Goal: Information Seeking & Learning: Learn about a topic

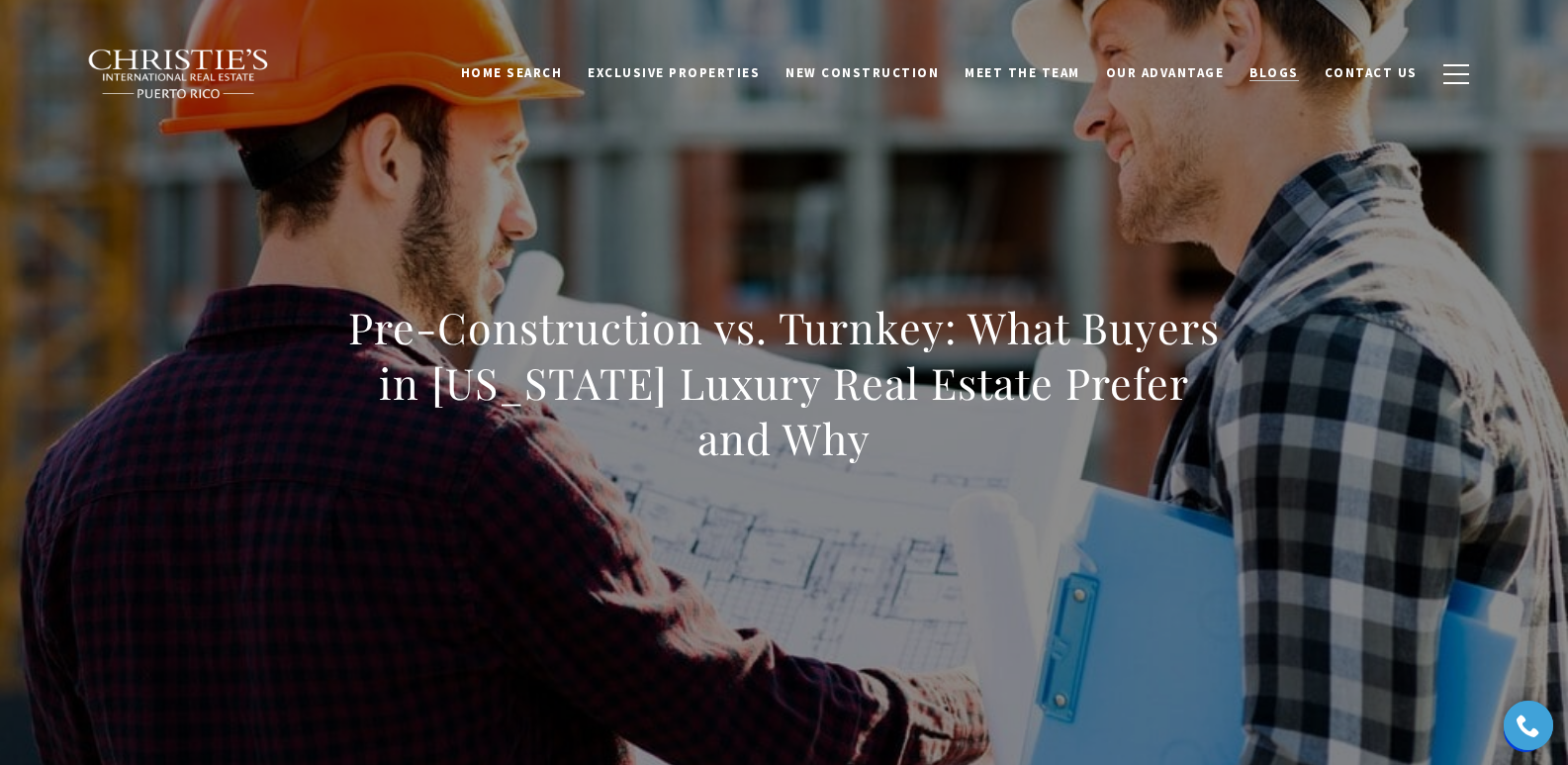
click at [1277, 74] on span "Blogs" at bounding box center [1274, 73] width 50 height 17
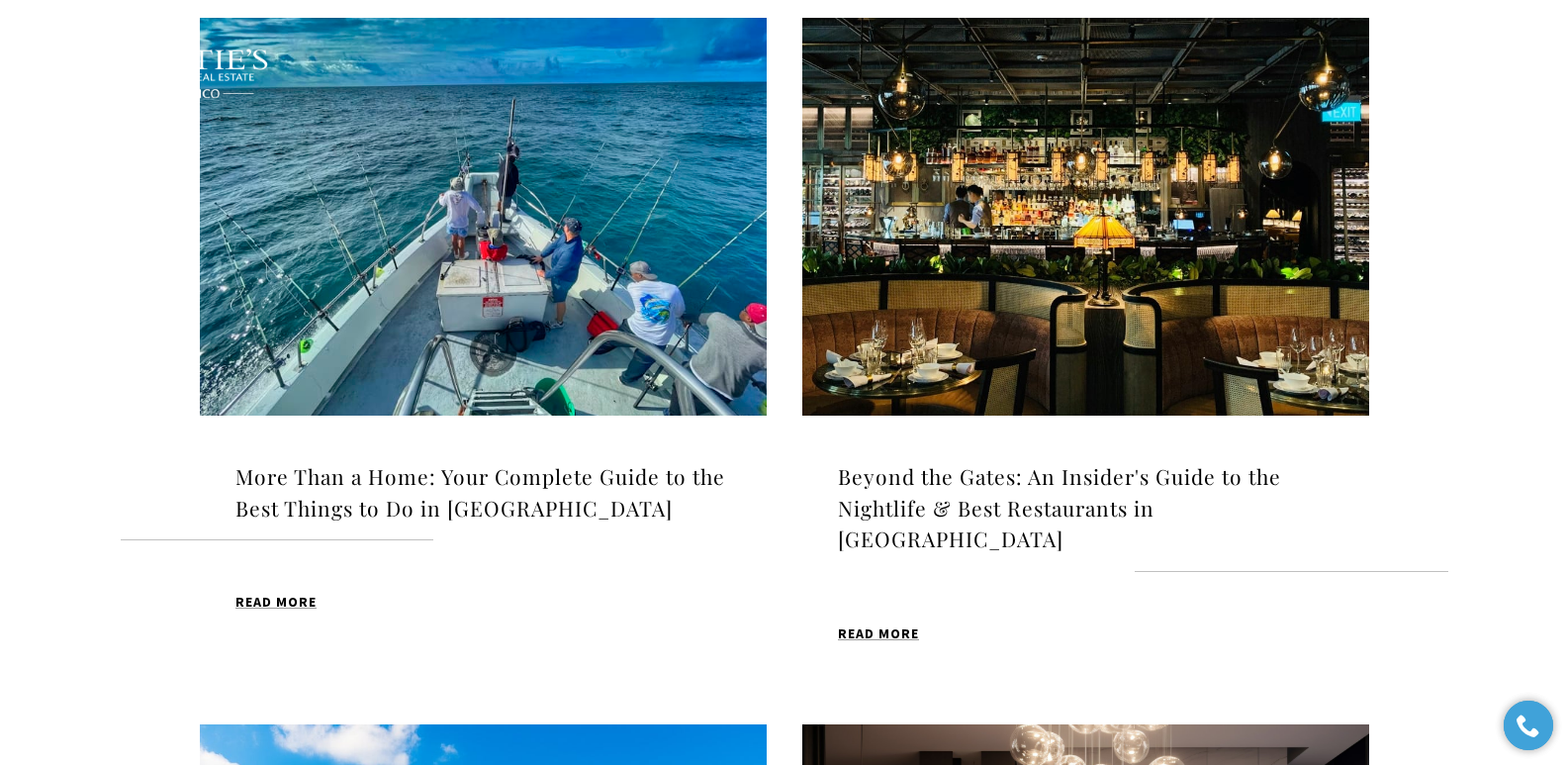
click at [544, 275] on img at bounding box center [484, 217] width 567 height 398
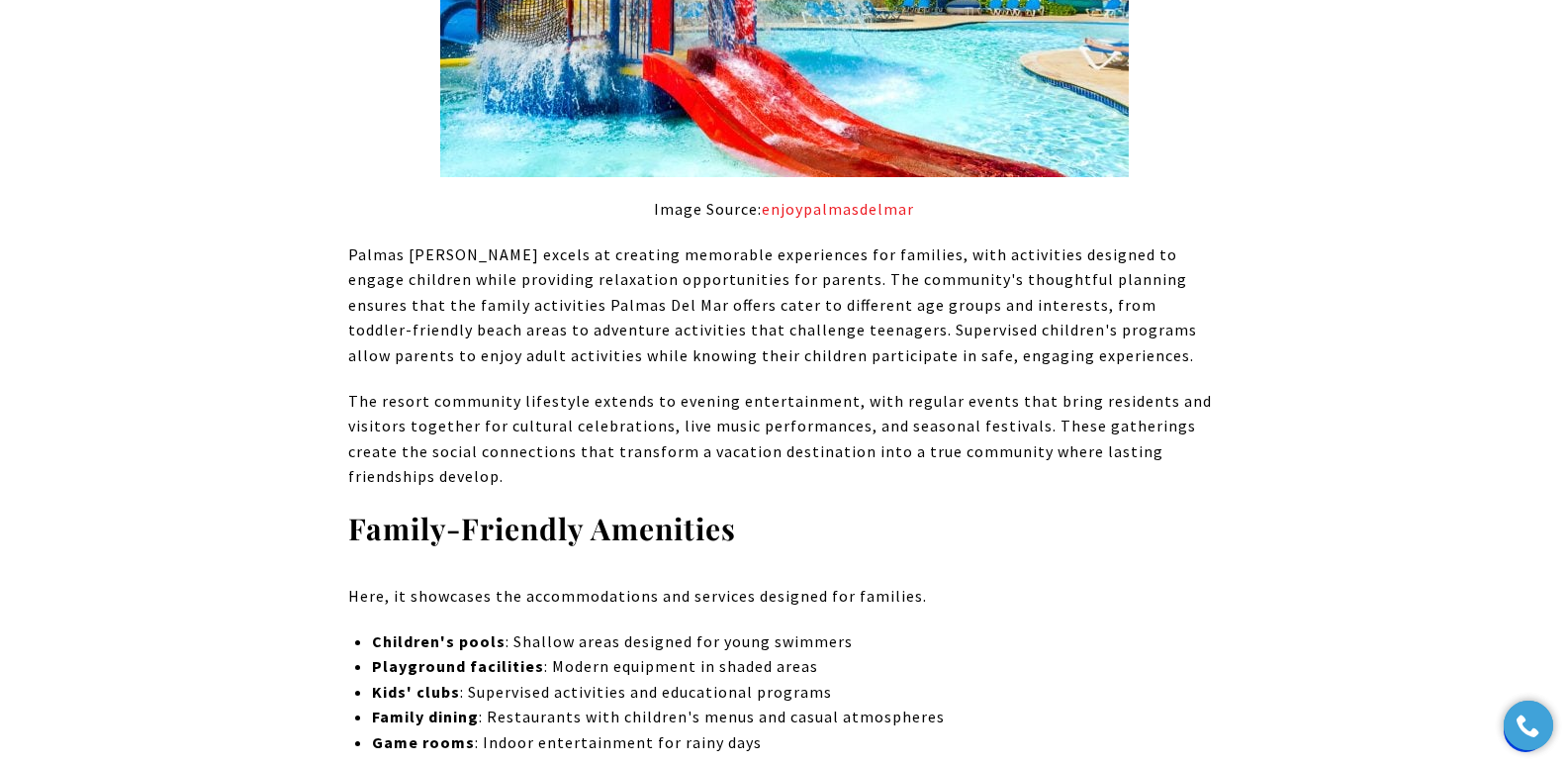
scroll to position [7523, 0]
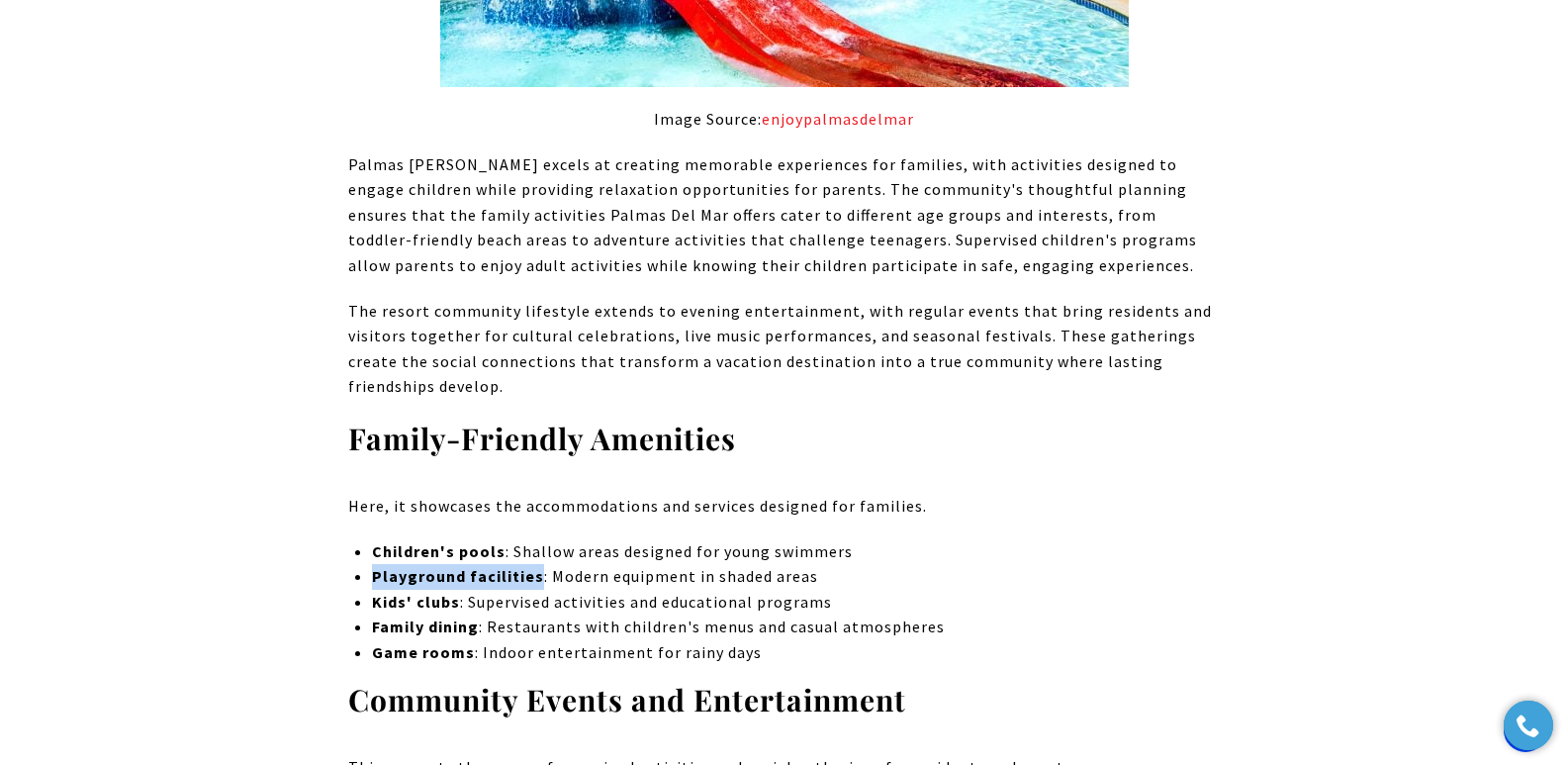
drag, startPoint x: 373, startPoint y: 534, endPoint x: 535, endPoint y: 538, distance: 162.0
click at [535, 567] on strong "Playground facilities" at bounding box center [458, 577] width 172 height 20
copy strong "Playground facilities"
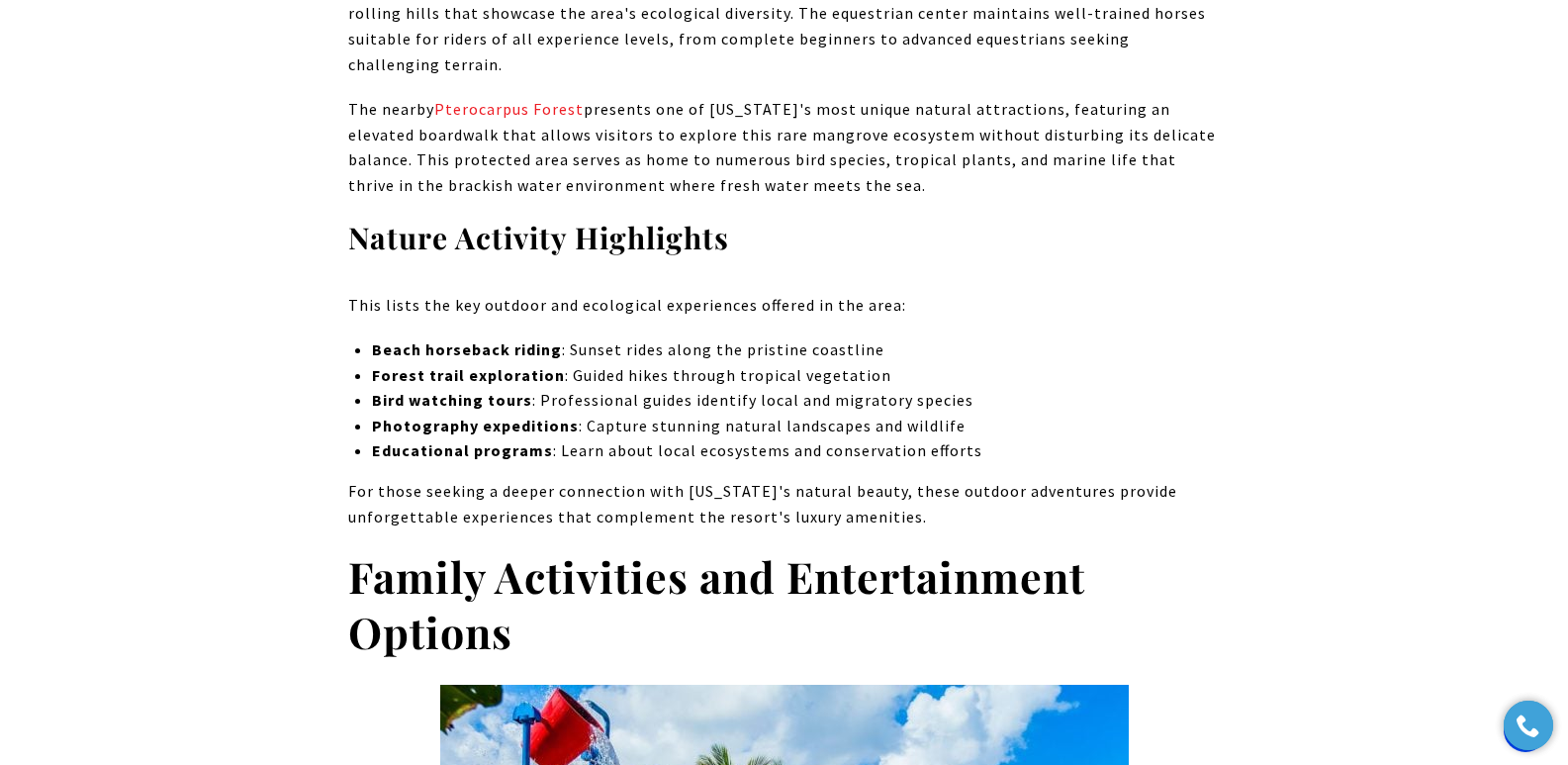
scroll to position [6490, 0]
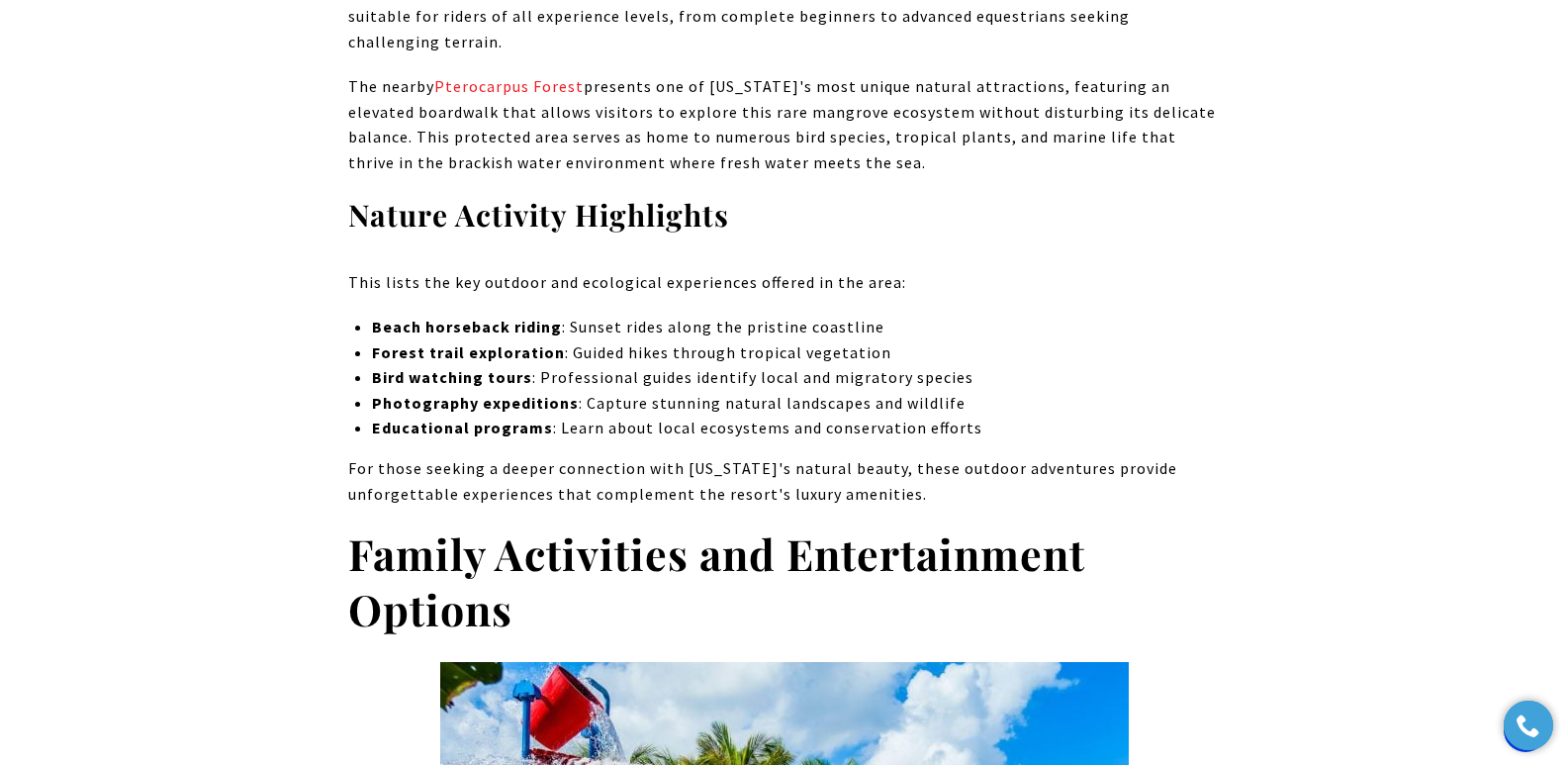
click at [376, 343] on strong "Forest trail exploration" at bounding box center [469, 353] width 193 height 20
drag, startPoint x: 374, startPoint y: 307, endPoint x: 555, endPoint y: 312, distance: 181.1
click at [555, 343] on strong "Forest trail exploration" at bounding box center [469, 353] width 193 height 20
copy strong "Forest trail exploration"
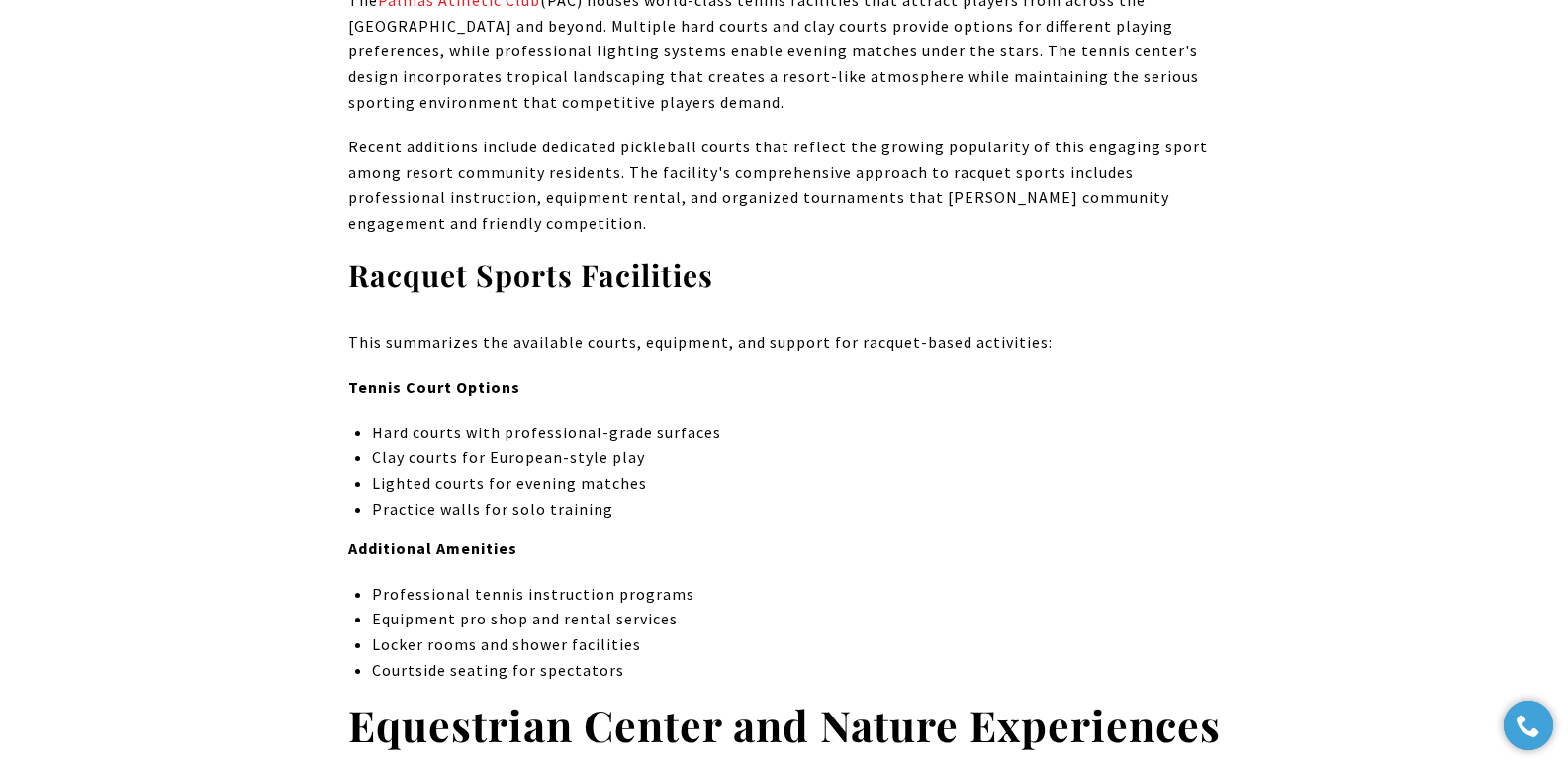
scroll to position [5026, 0]
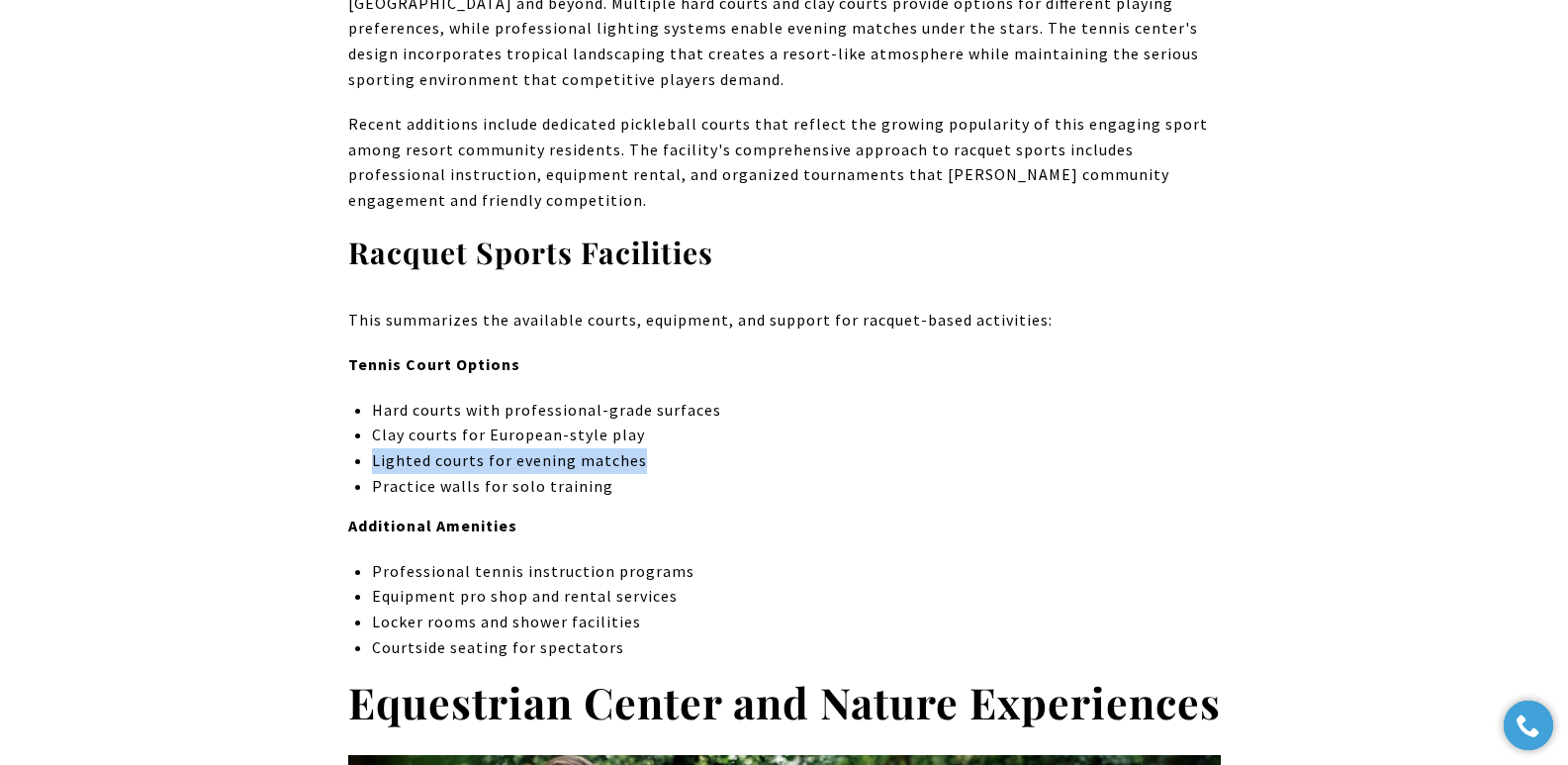
drag, startPoint x: 373, startPoint y: 386, endPoint x: 637, endPoint y: 380, distance: 264.1
click at [637, 448] on p "Lighted courts for evening matches" at bounding box center [796, 461] width 848 height 26
copy p "Lighted courts for evening matches"
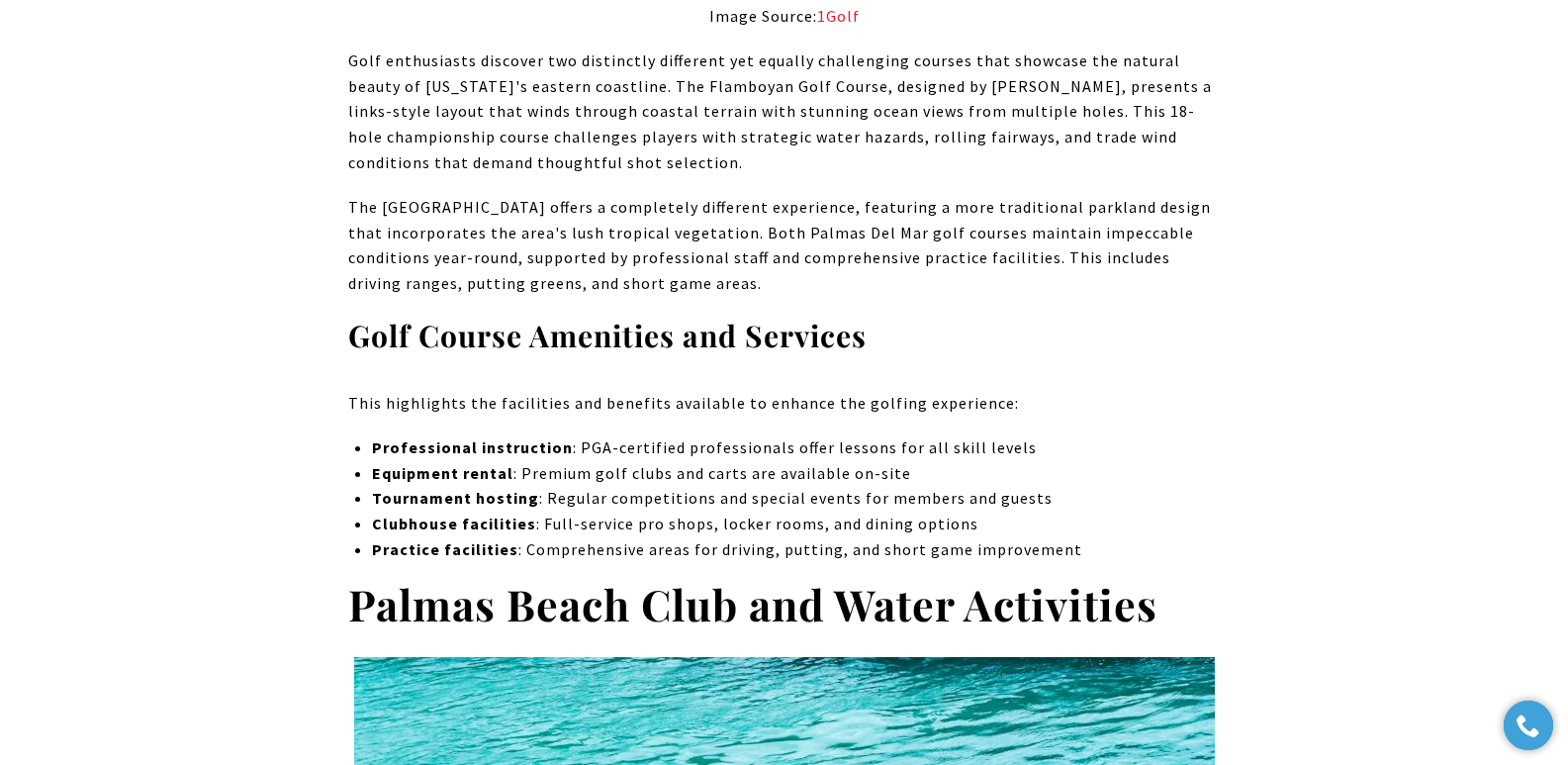
scroll to position [2010, 0]
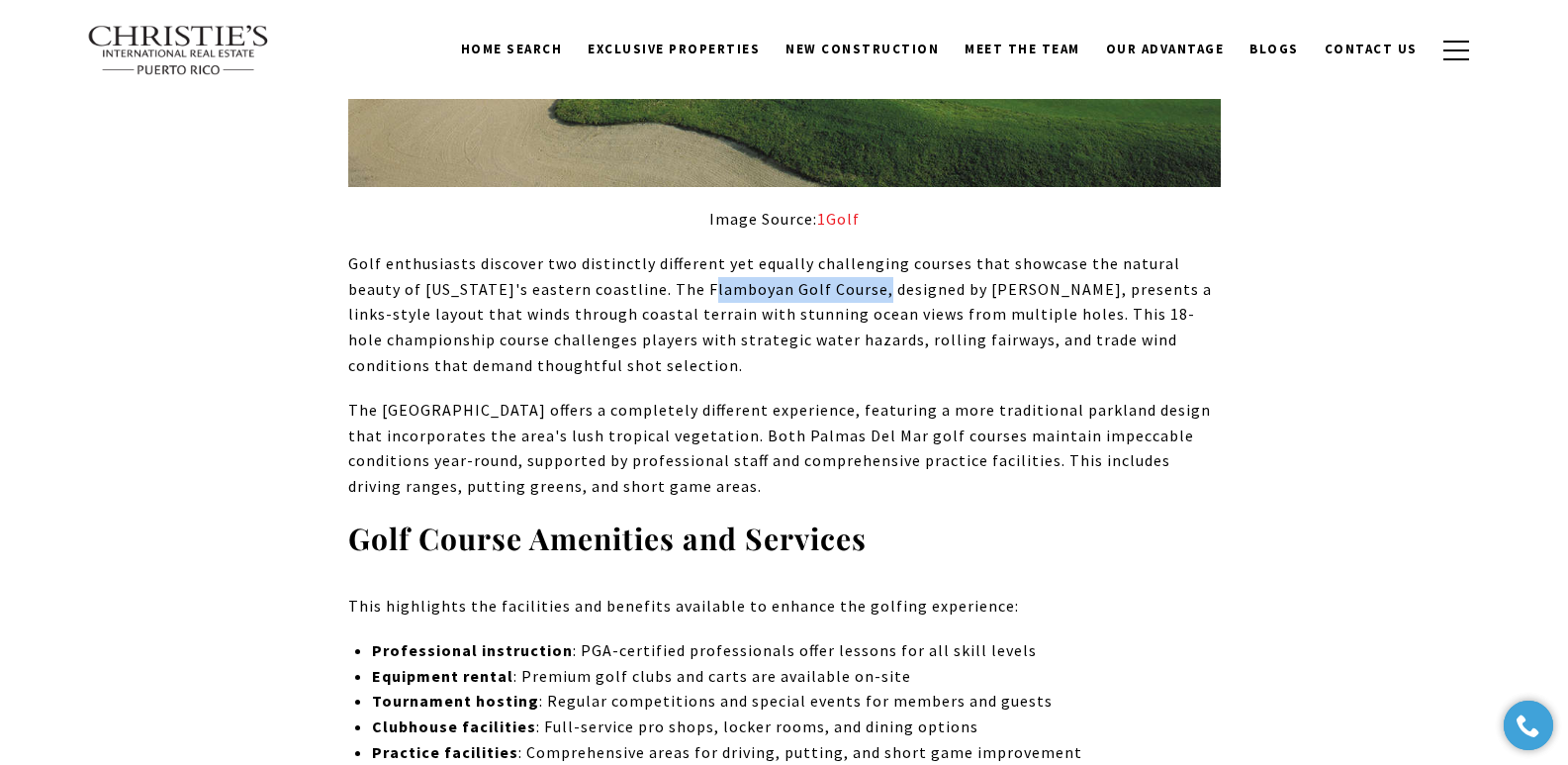
drag, startPoint x: 641, startPoint y: 264, endPoint x: 812, endPoint y: 268, distance: 171.0
click at [812, 268] on p "Golf enthusiasts discover two distinctly different yet equally challenging cour…" at bounding box center [784, 314] width 873 height 127
copy p "Flamboyan Golf Course"
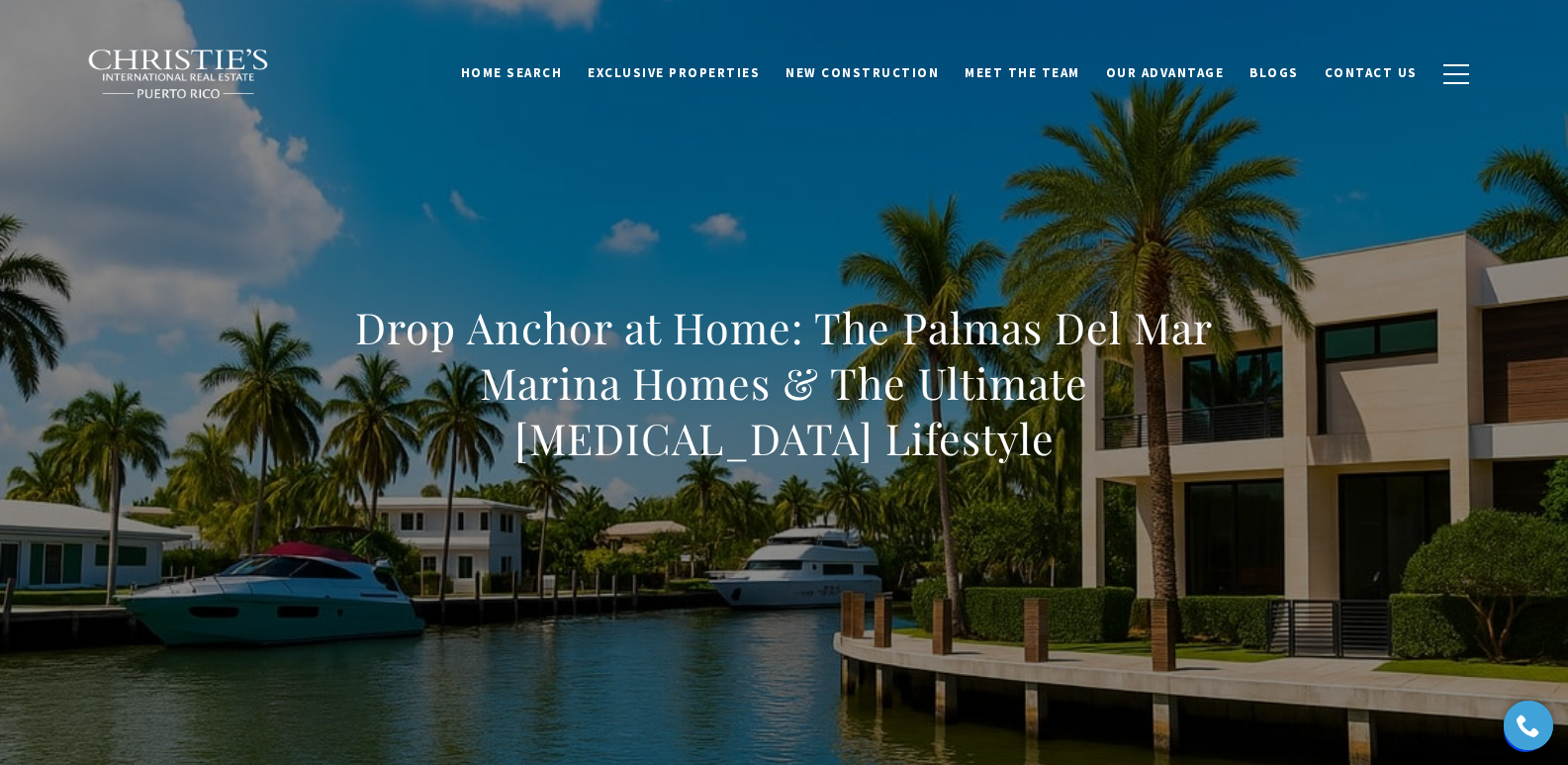
click at [671, 192] on div "Drop Anchor at Home: The Palmas Del Mar Marina Homes & The Ultimate [MEDICAL_DA…" at bounding box center [784, 395] width 1386 height 594
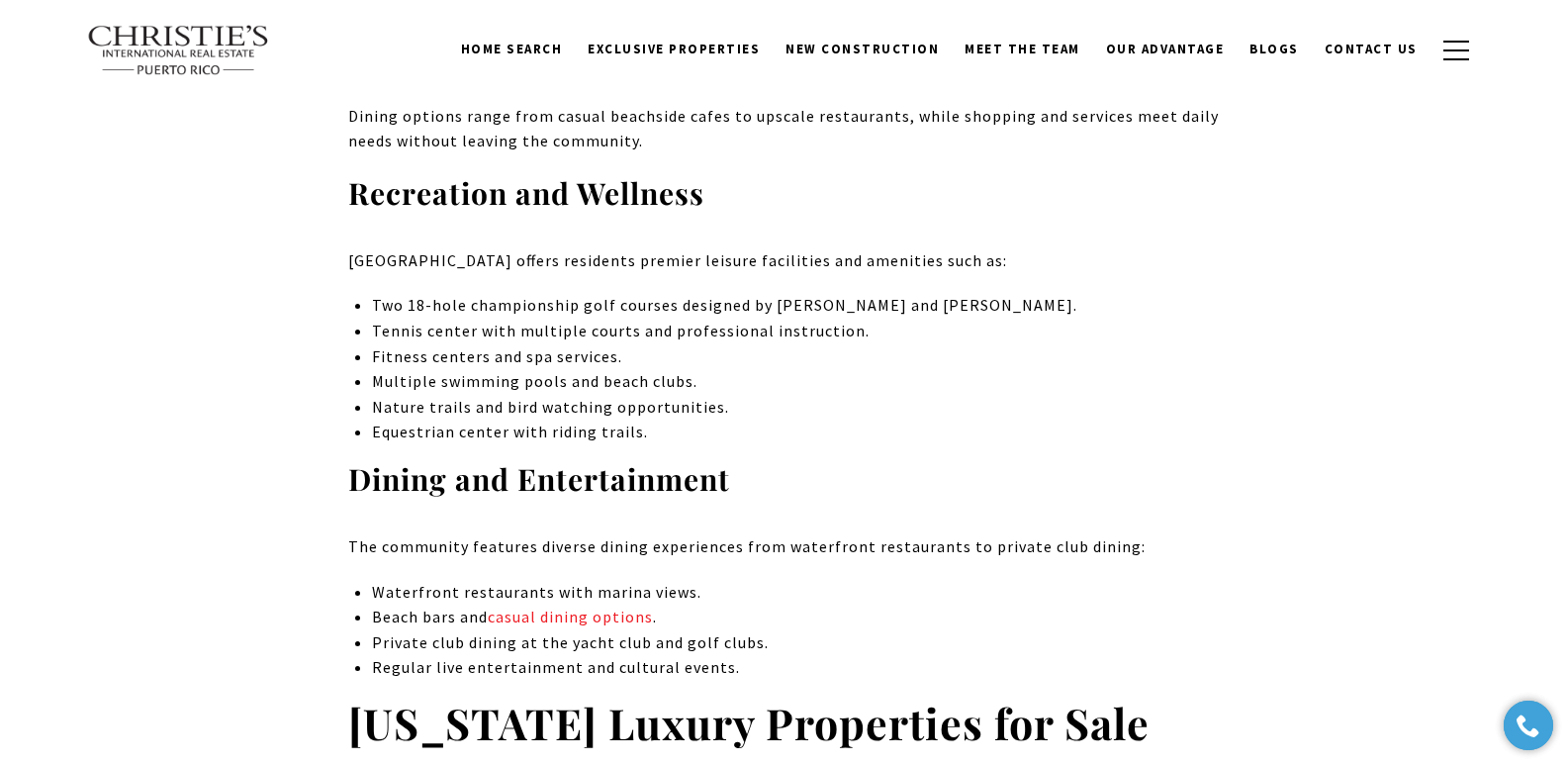
scroll to position [6630, 0]
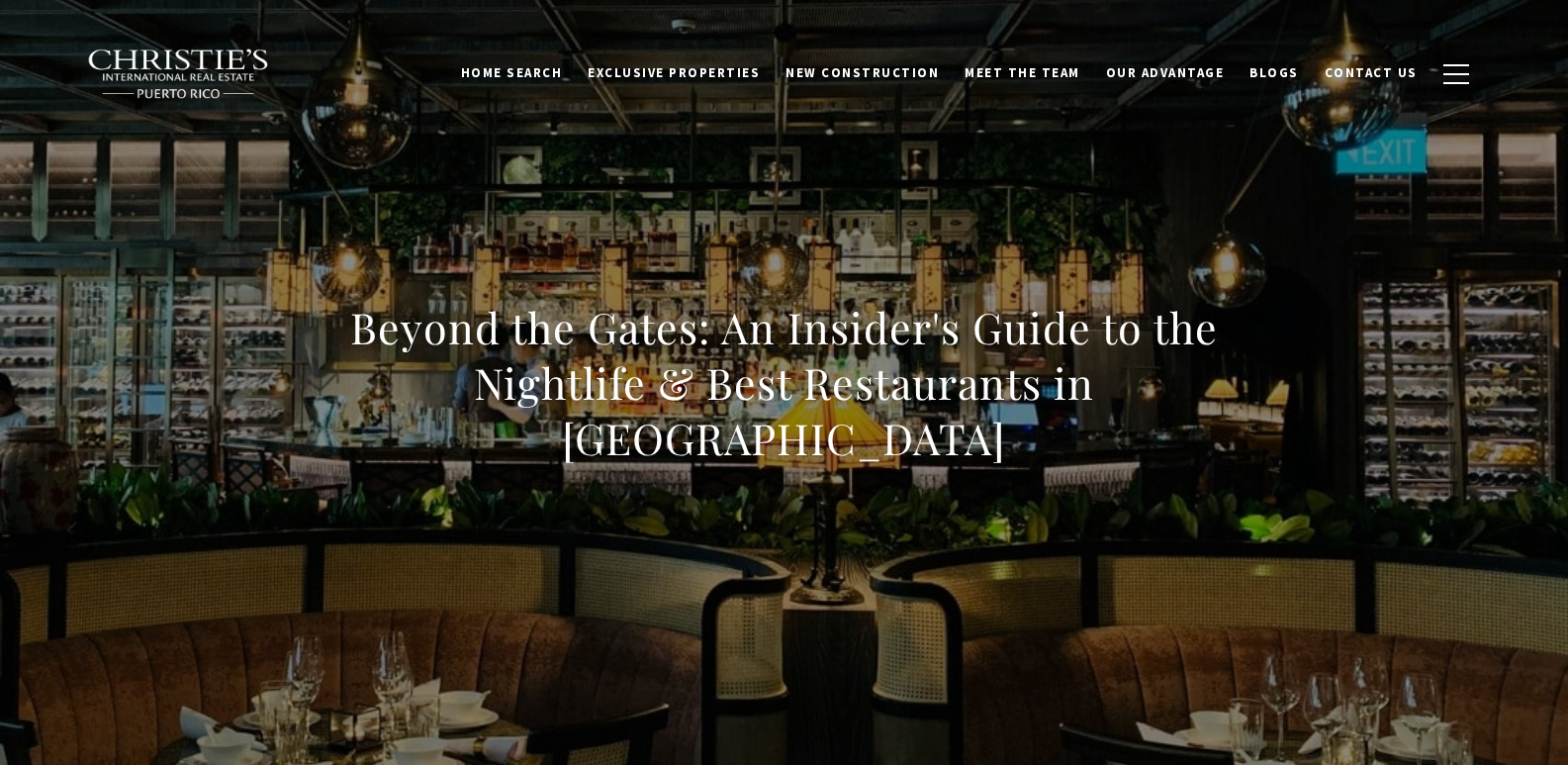
click at [815, 301] on h1 "Beyond the Gates: An Insider's Guide to the Nightlife & Best Restaurants in [GE…" at bounding box center [784, 382] width 873 height 166
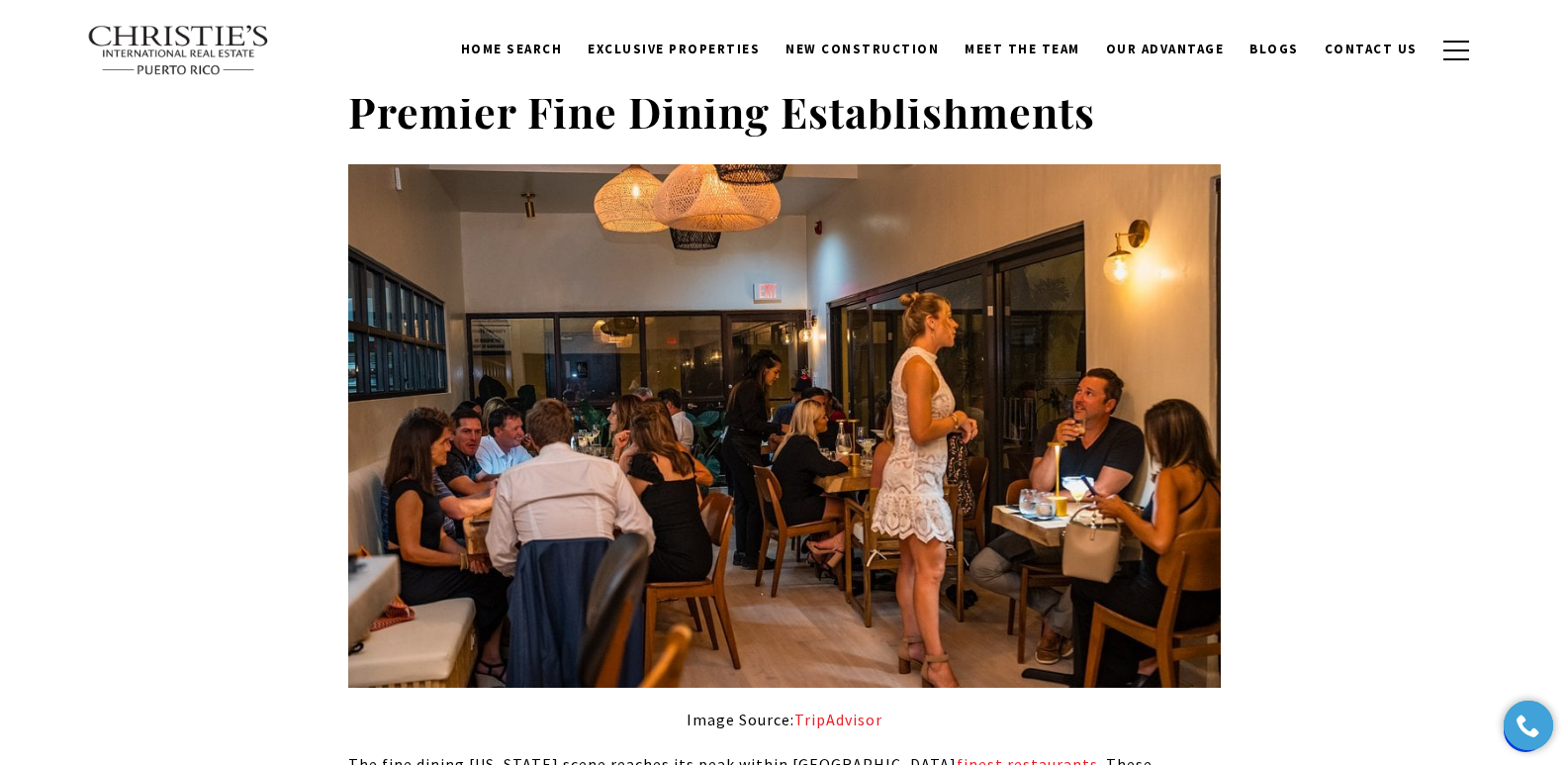
scroll to position [1121, 0]
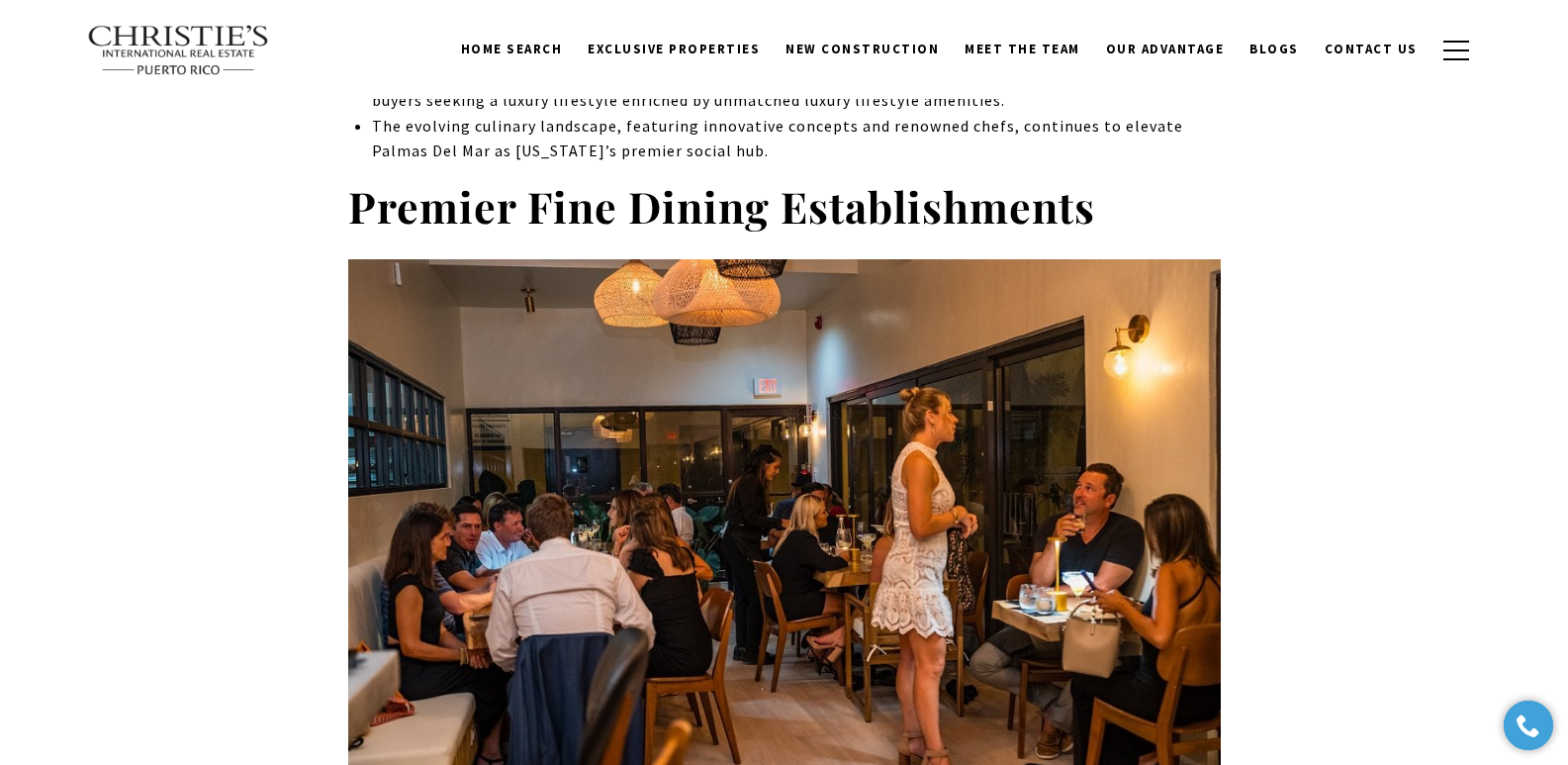
click at [1138, 159] on p "The evolving culinary landscape, featuring innovative concepts and renowned che…" at bounding box center [796, 138] width 848 height 51
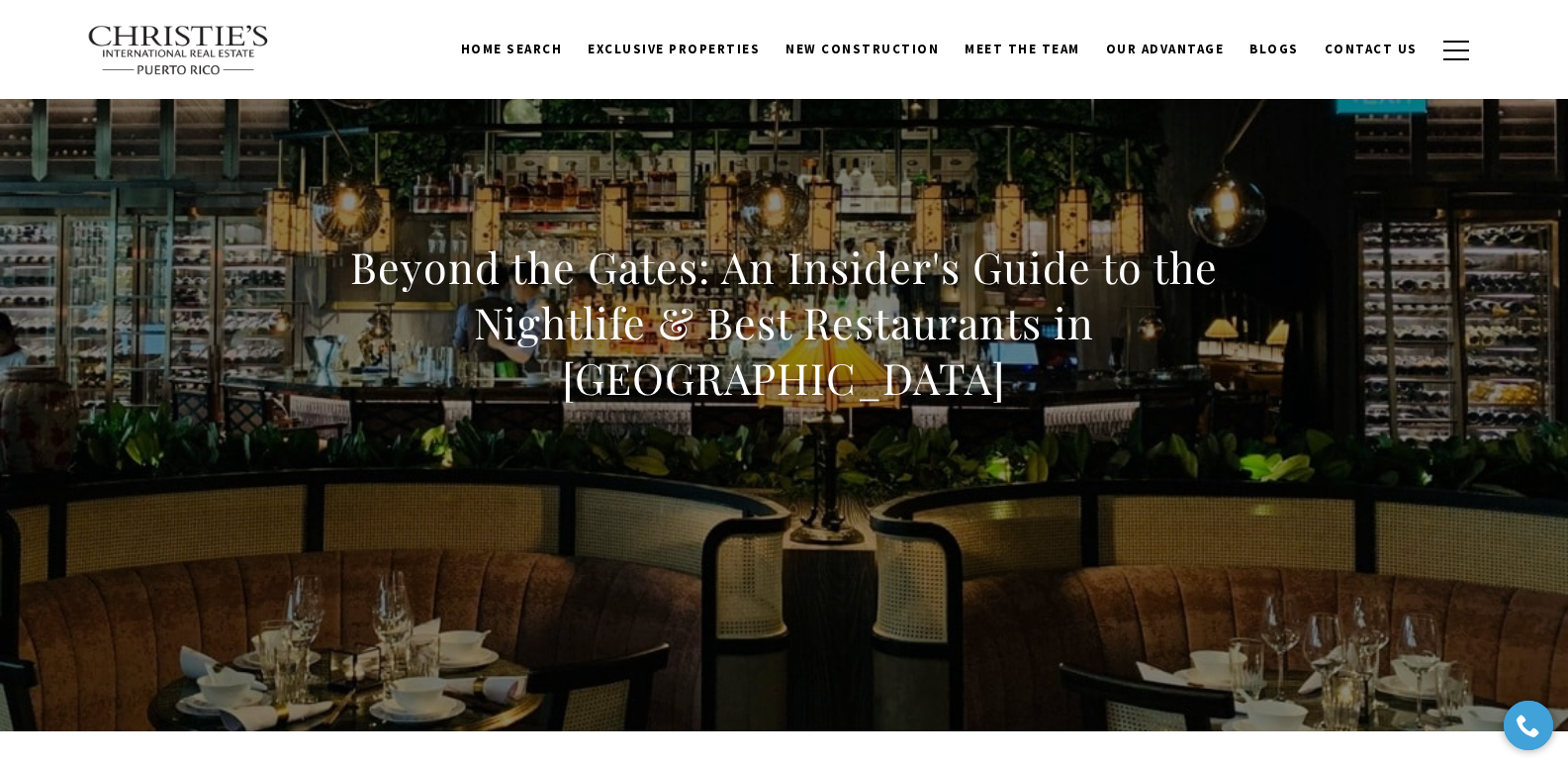
scroll to position [0, 0]
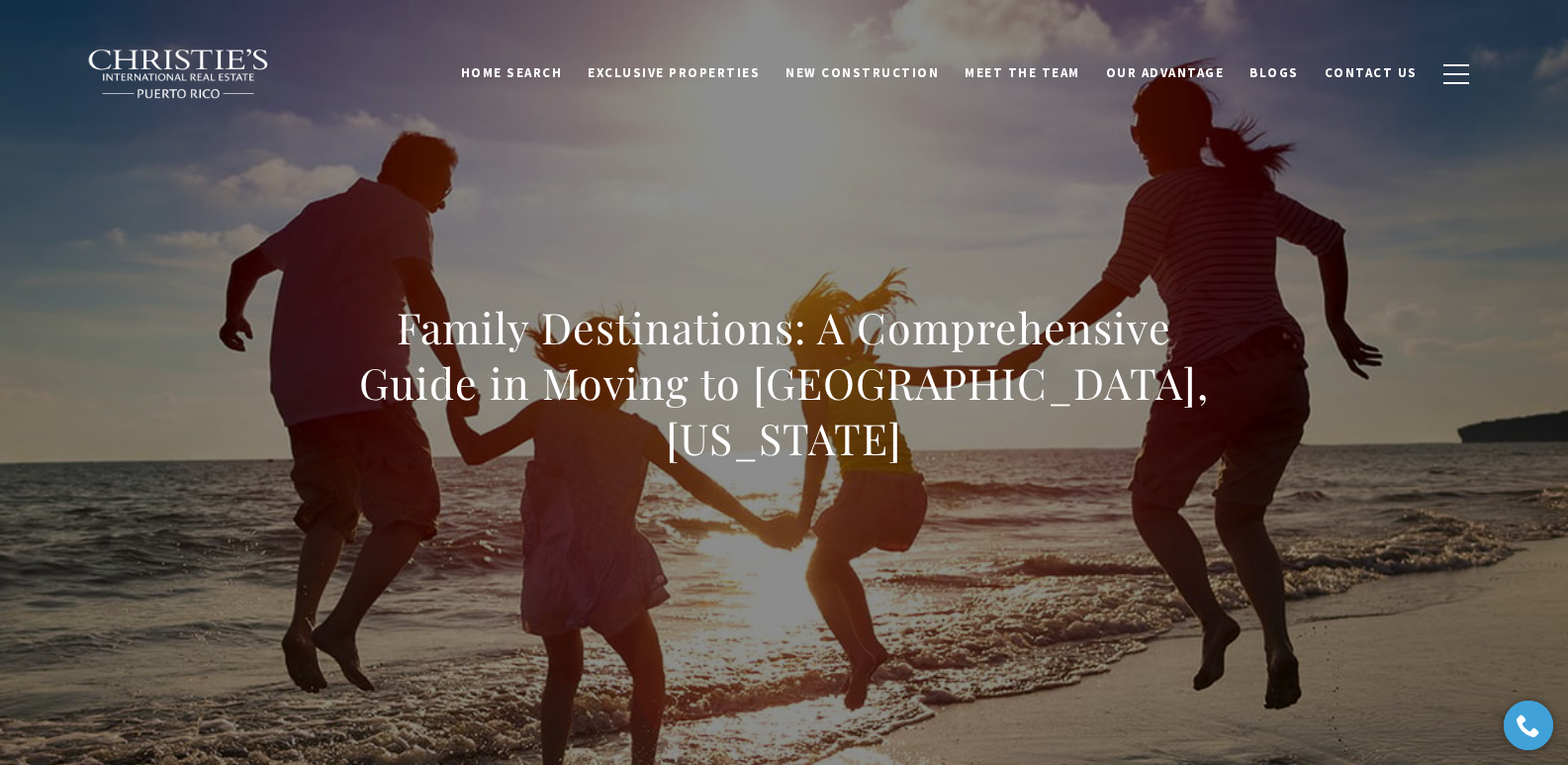
drag, startPoint x: 618, startPoint y: 204, endPoint x: 590, endPoint y: 209, distance: 28.4
click at [614, 209] on div "Family Destinations: A Comprehensive Guide in Moving to Dorado, Puerto Rico" at bounding box center [784, 395] width 1386 height 594
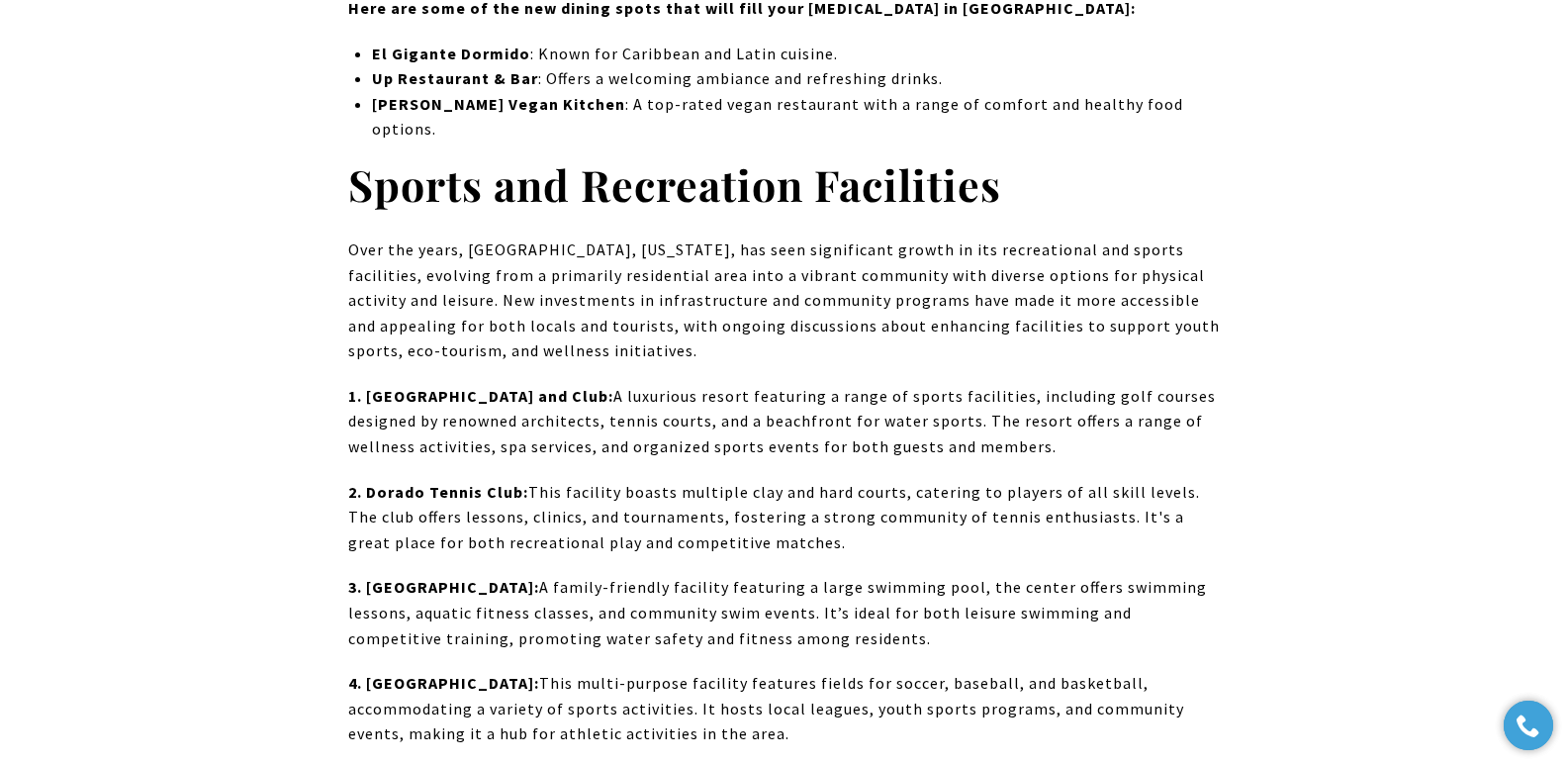
scroll to position [1499, 0]
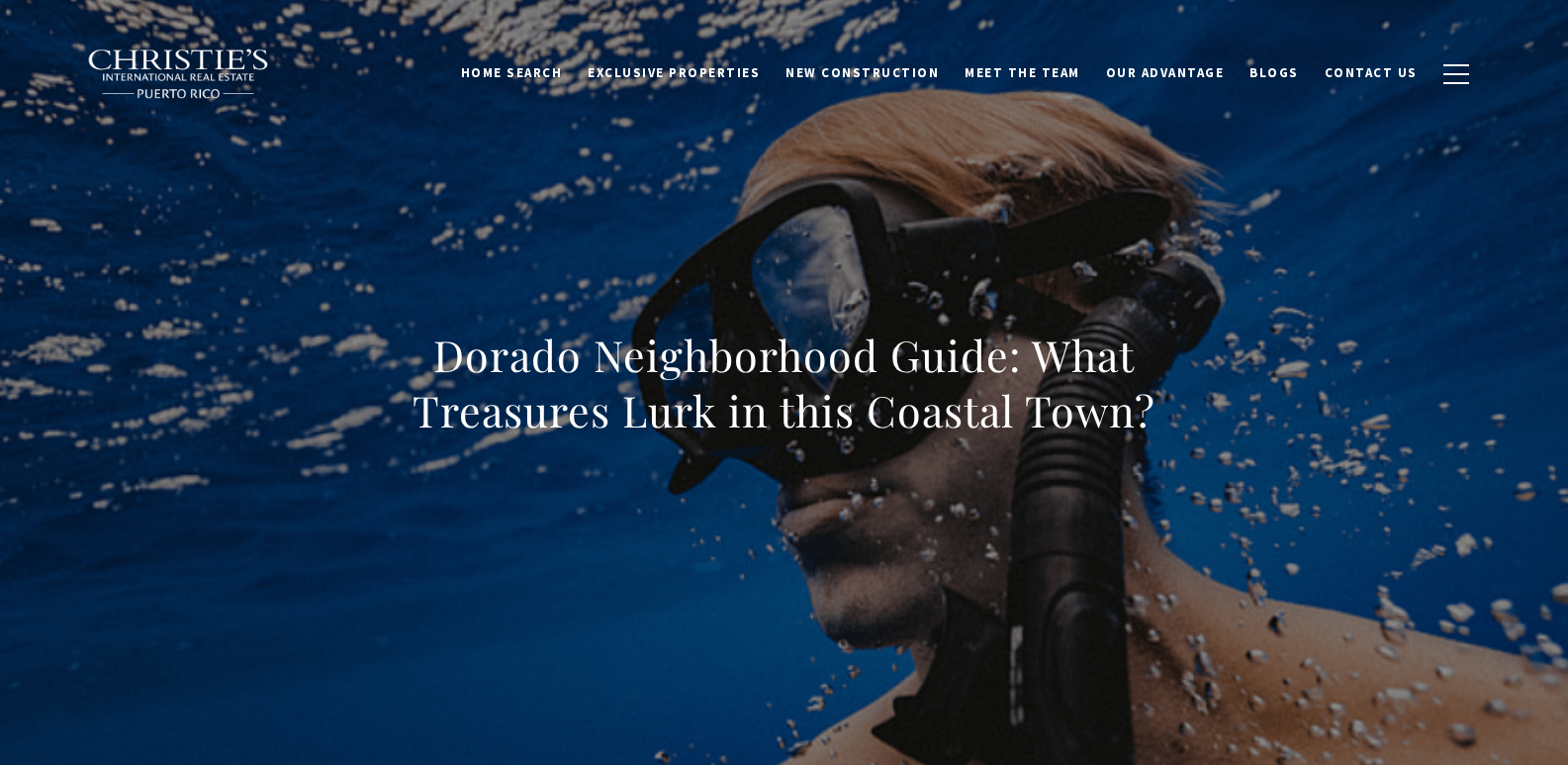
click at [704, 282] on div "Dorado Neighborhood Guide: What Treasures Lurk in this Coastal Town?" at bounding box center [784, 395] width 1386 height 594
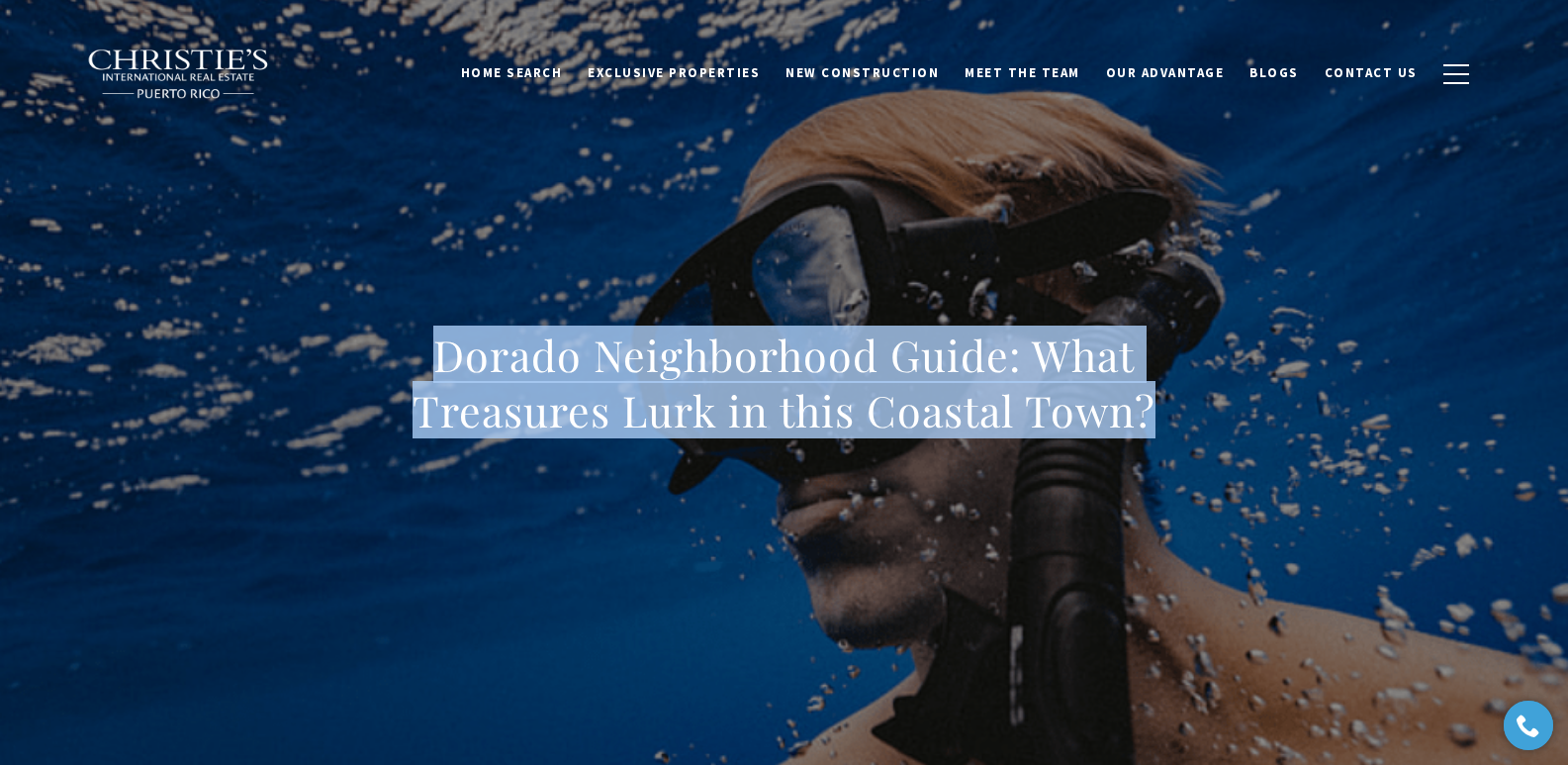
drag, startPoint x: 413, startPoint y: 353, endPoint x: 1241, endPoint y: 445, distance: 833.1
click at [1246, 446] on div "Dorado Neighborhood Guide: What Treasures Lurk in this Coastal Town?" at bounding box center [784, 395] width 1386 height 594
copy h1 "Dorado Neighborhood Guide: What Treasures Lurk in this Coastal Town?"
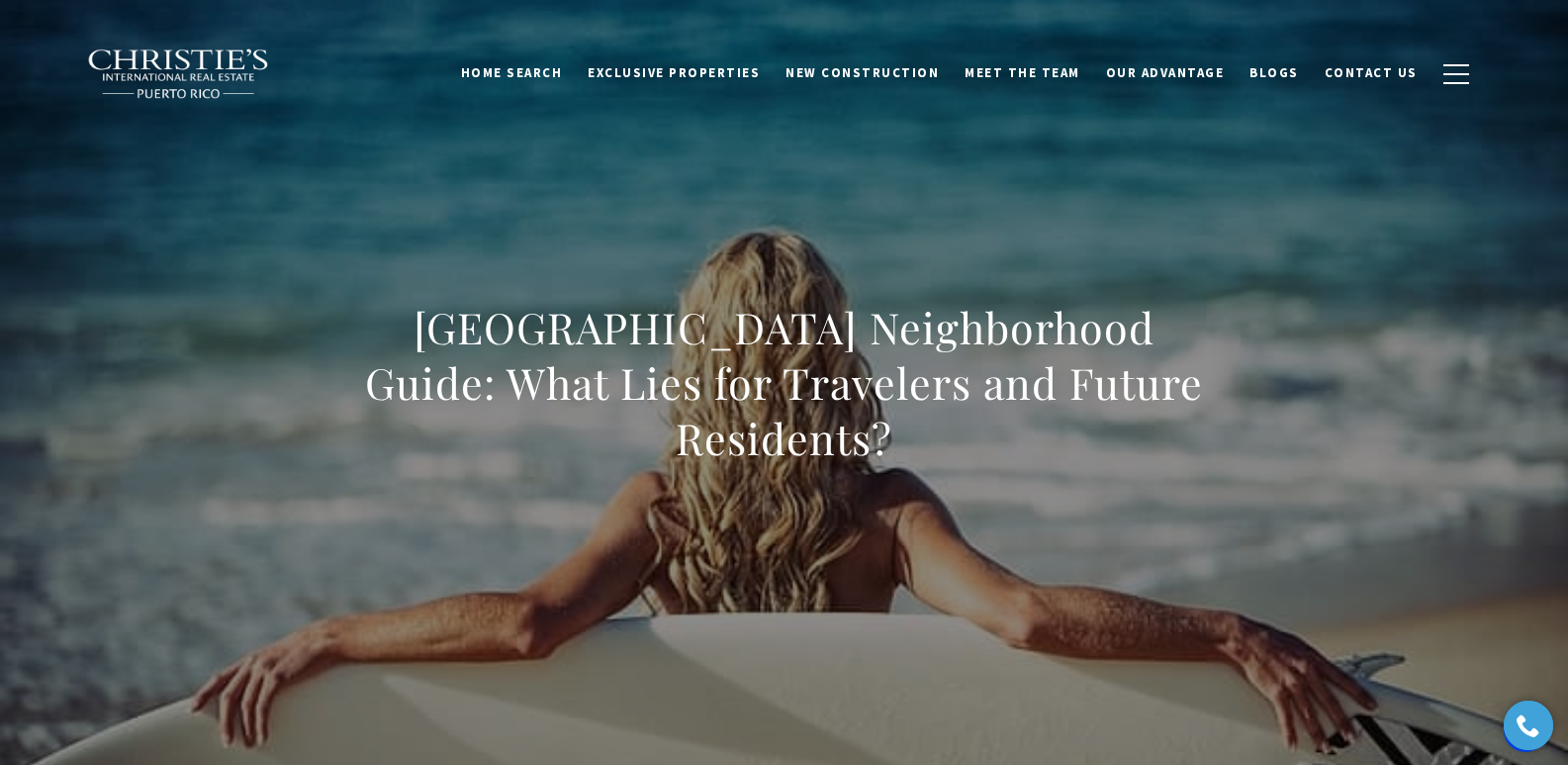
click at [686, 241] on div "[GEOGRAPHIC_DATA] Neighborhood Guide: What Lies for Travelers and Future Reside…" at bounding box center [784, 395] width 1386 height 594
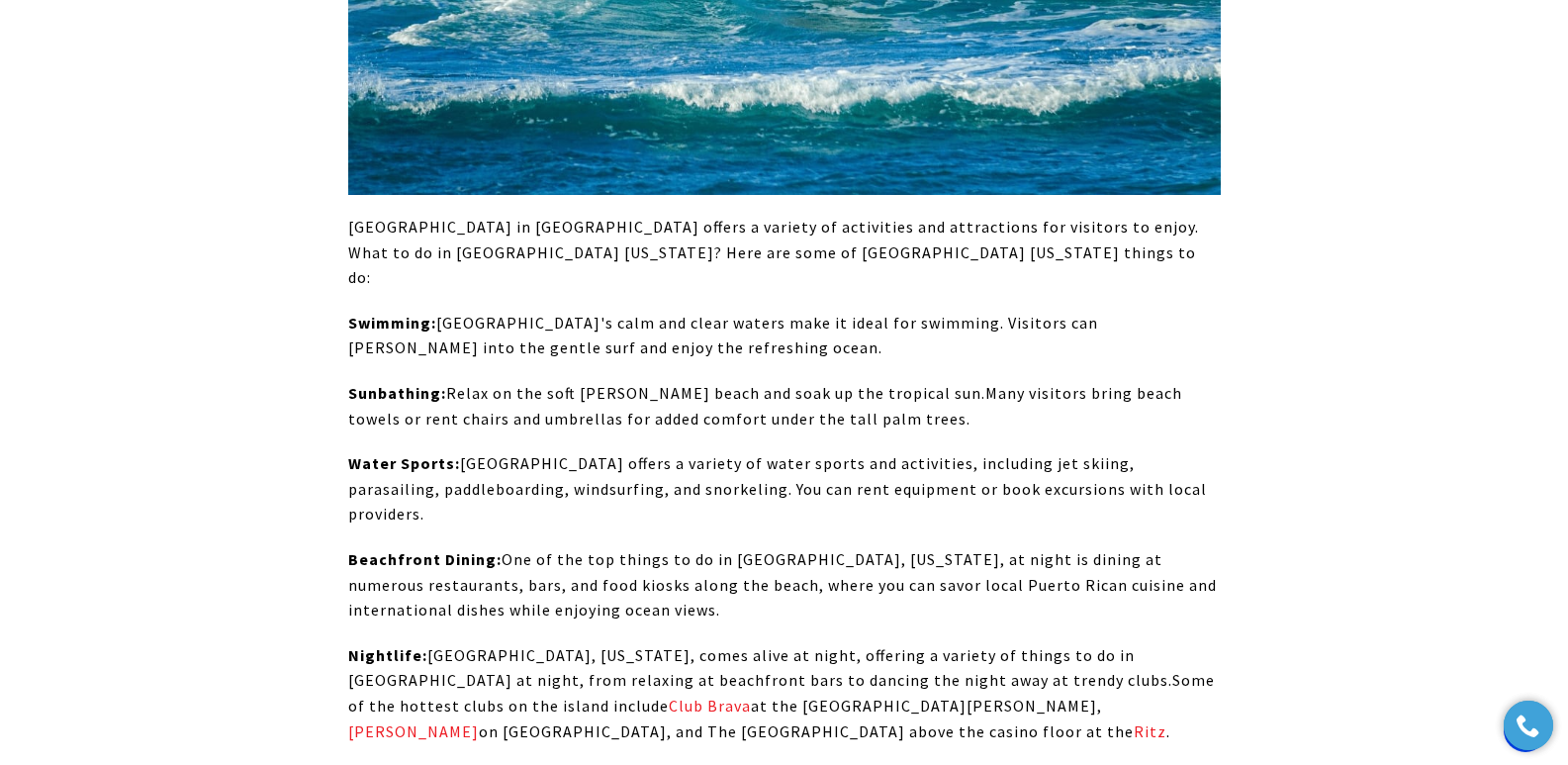
scroll to position [6004, 0]
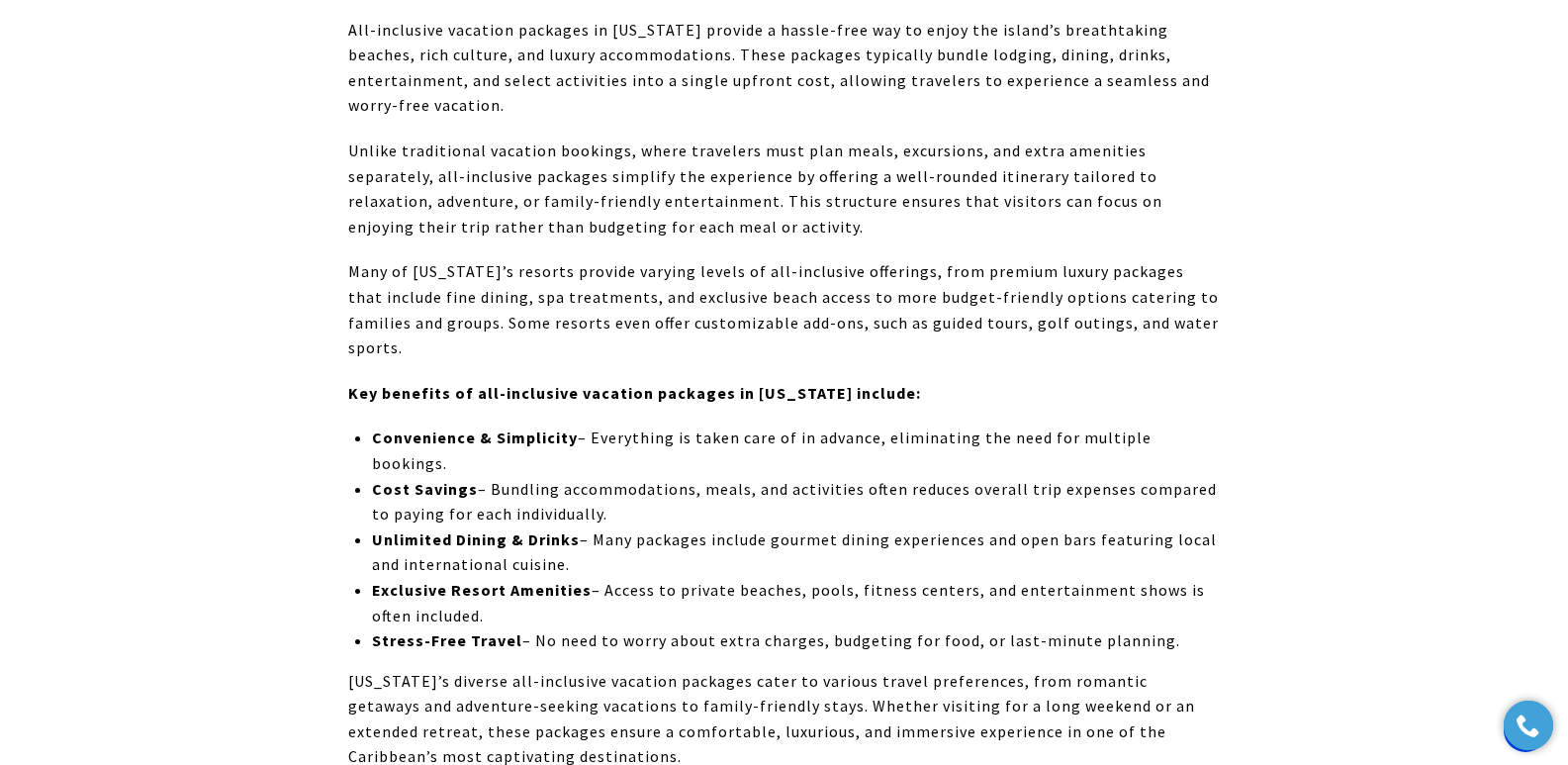
scroll to position [1720, 0]
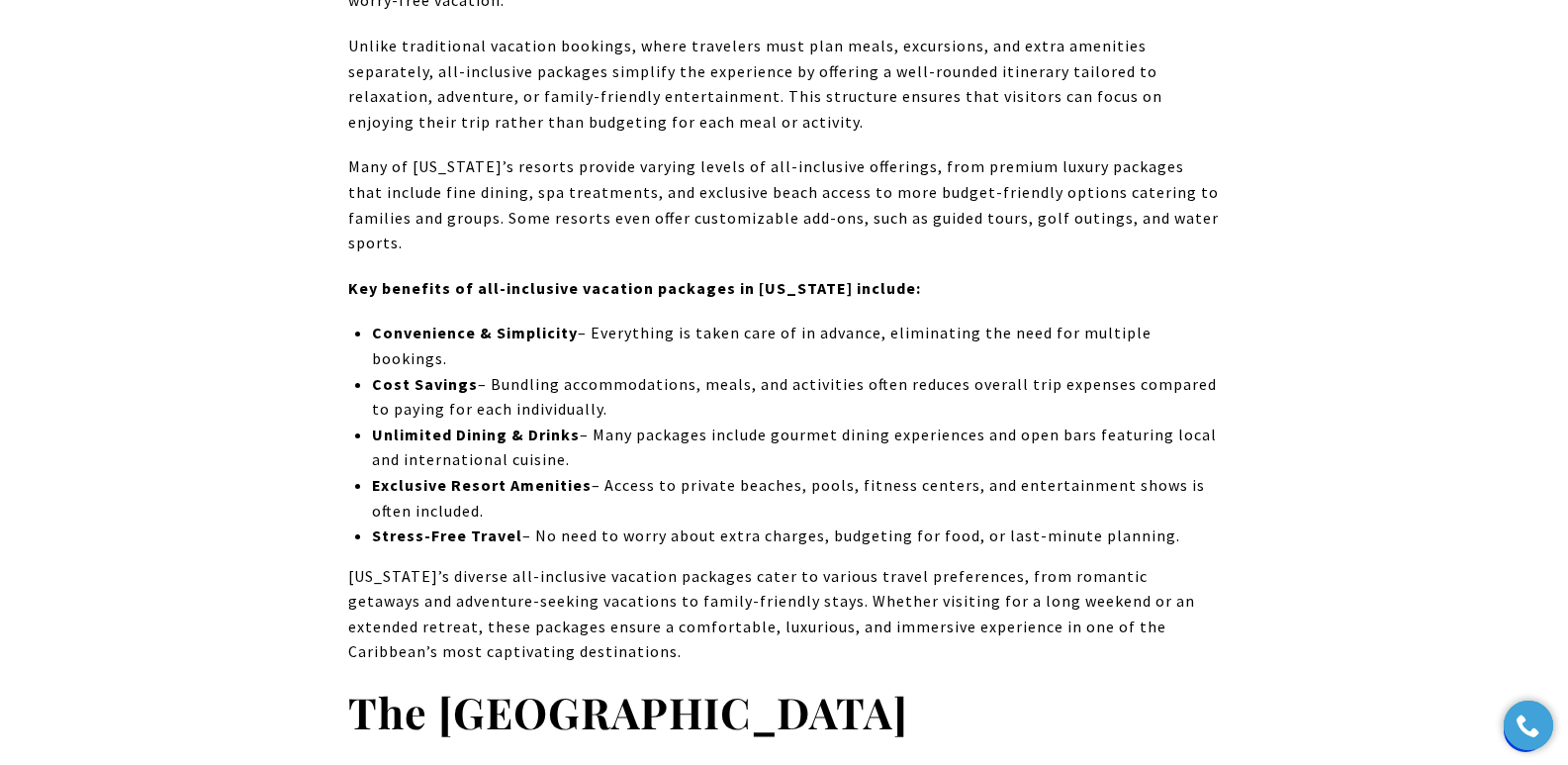
drag, startPoint x: 0, startPoint y: 0, endPoint x: 1582, endPoint y: 84, distance: 1584.2
click at [963, 422] on li "Unlimited Dining & Drinks – Many packages include gourmet dining experiences an…" at bounding box center [796, 447] width 848 height 51
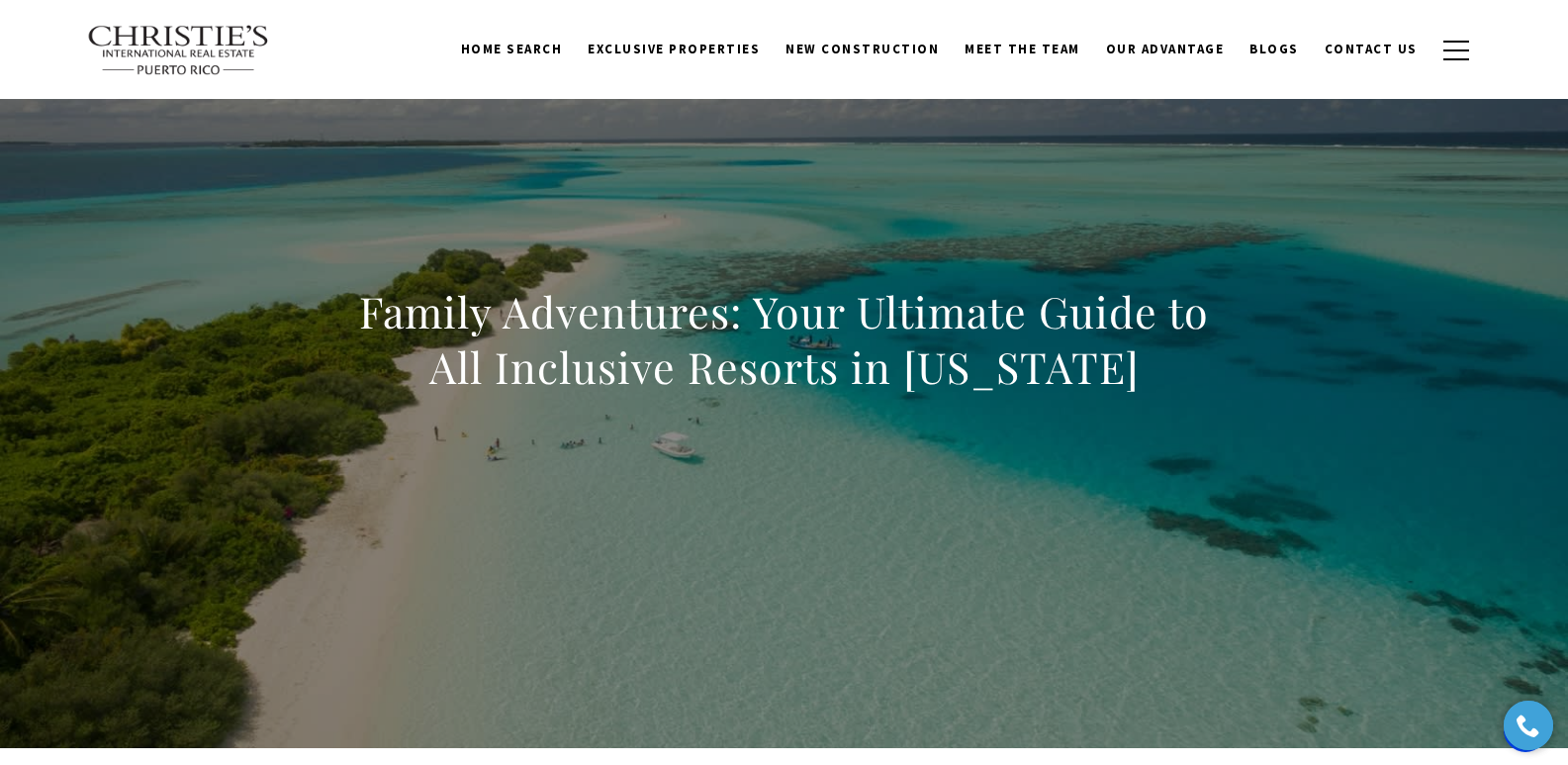
scroll to position [0, 0]
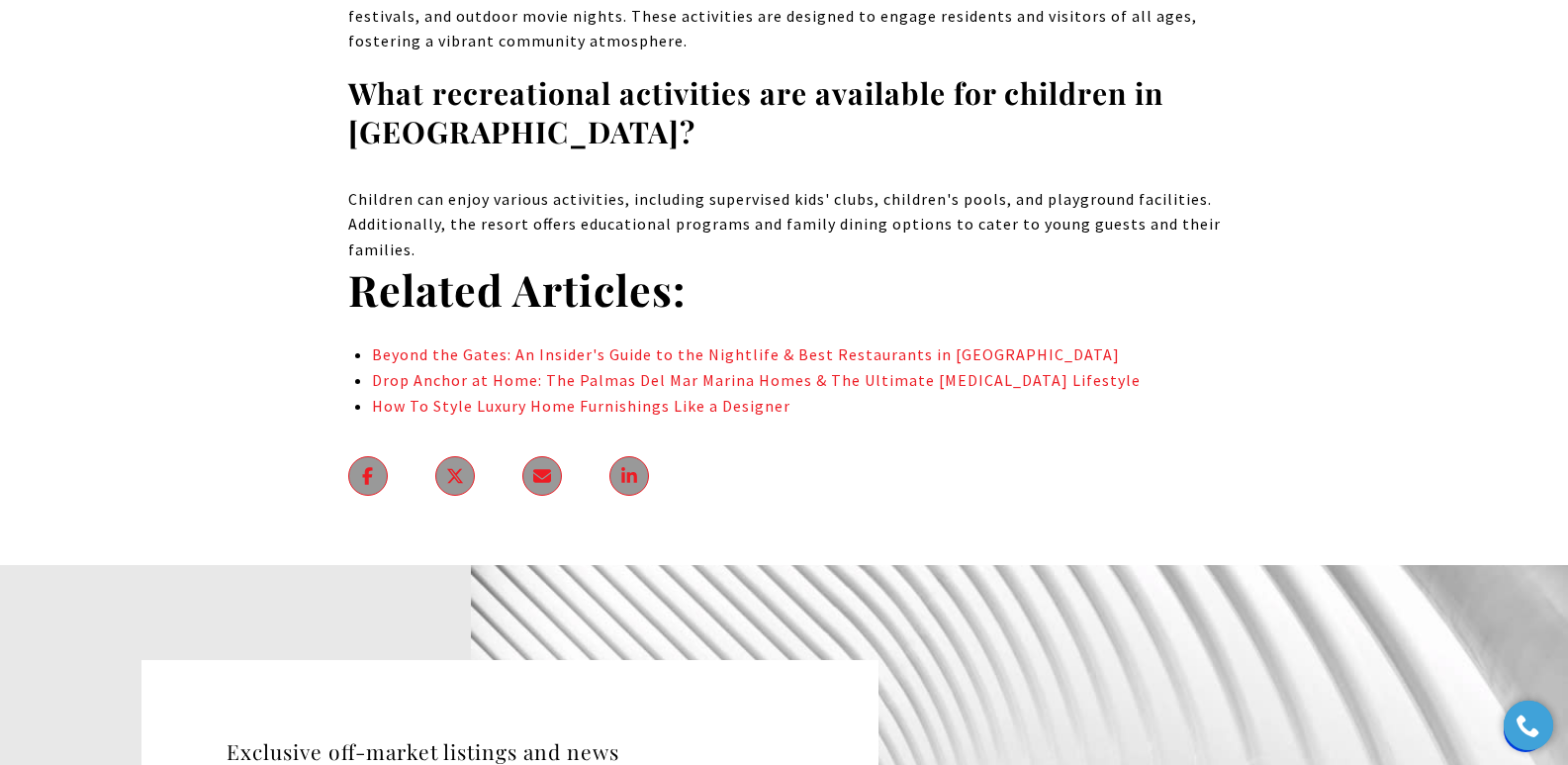
scroll to position [13661, 0]
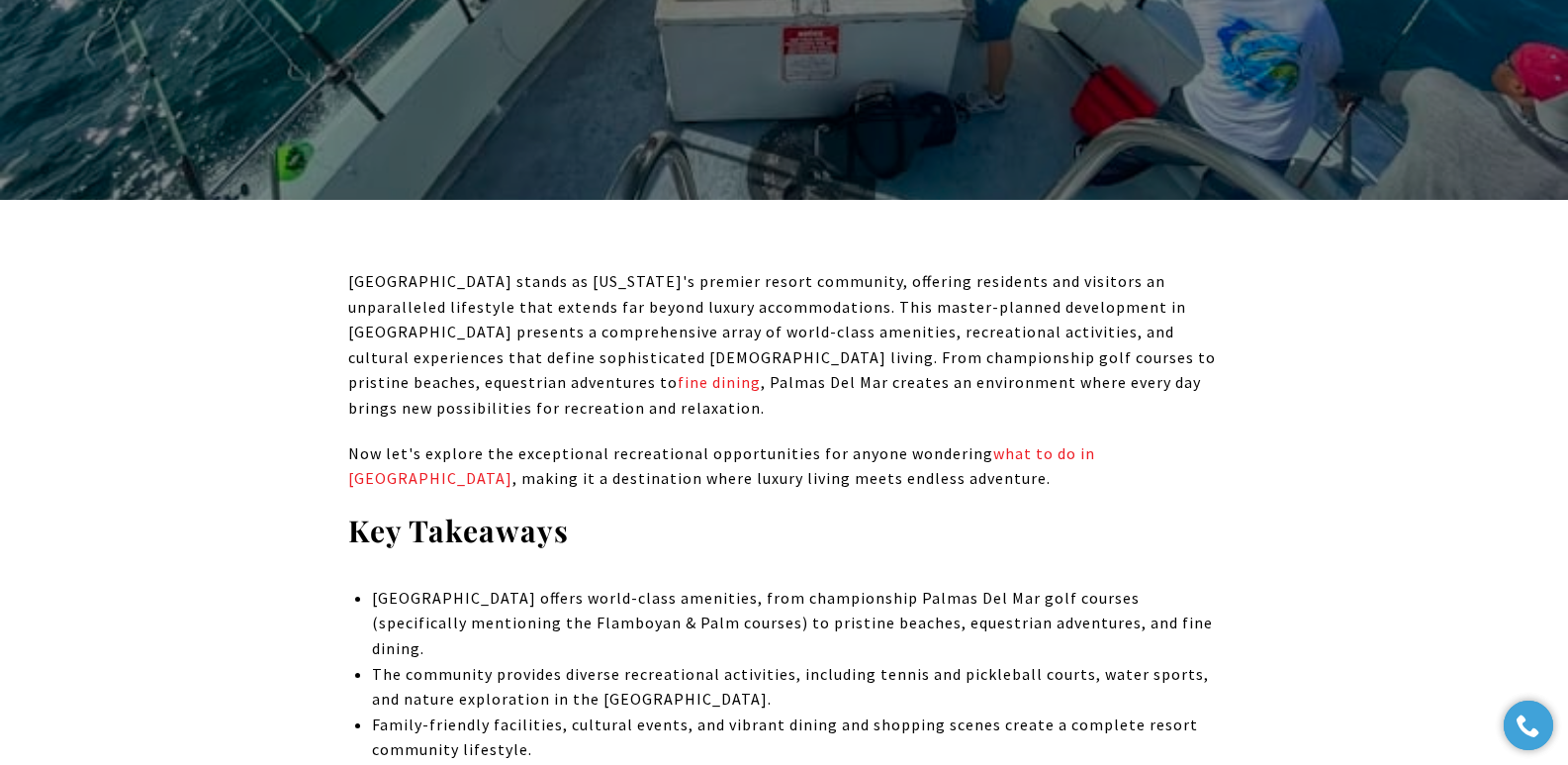
scroll to position [2329, 0]
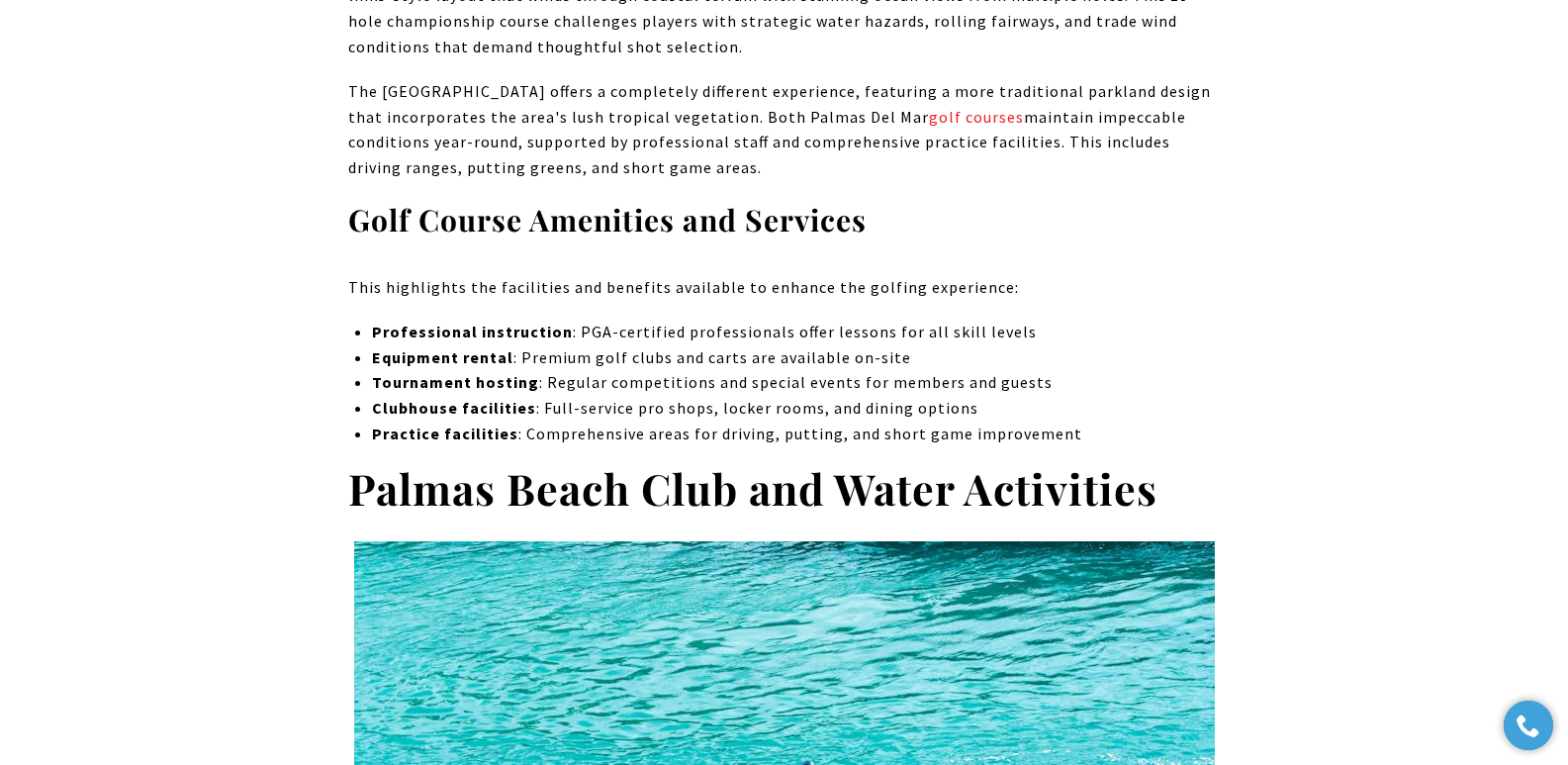
click at [579, 133] on p "The Palm Golf Course offers a completely different experience, featuring a more…" at bounding box center [784, 129] width 873 height 101
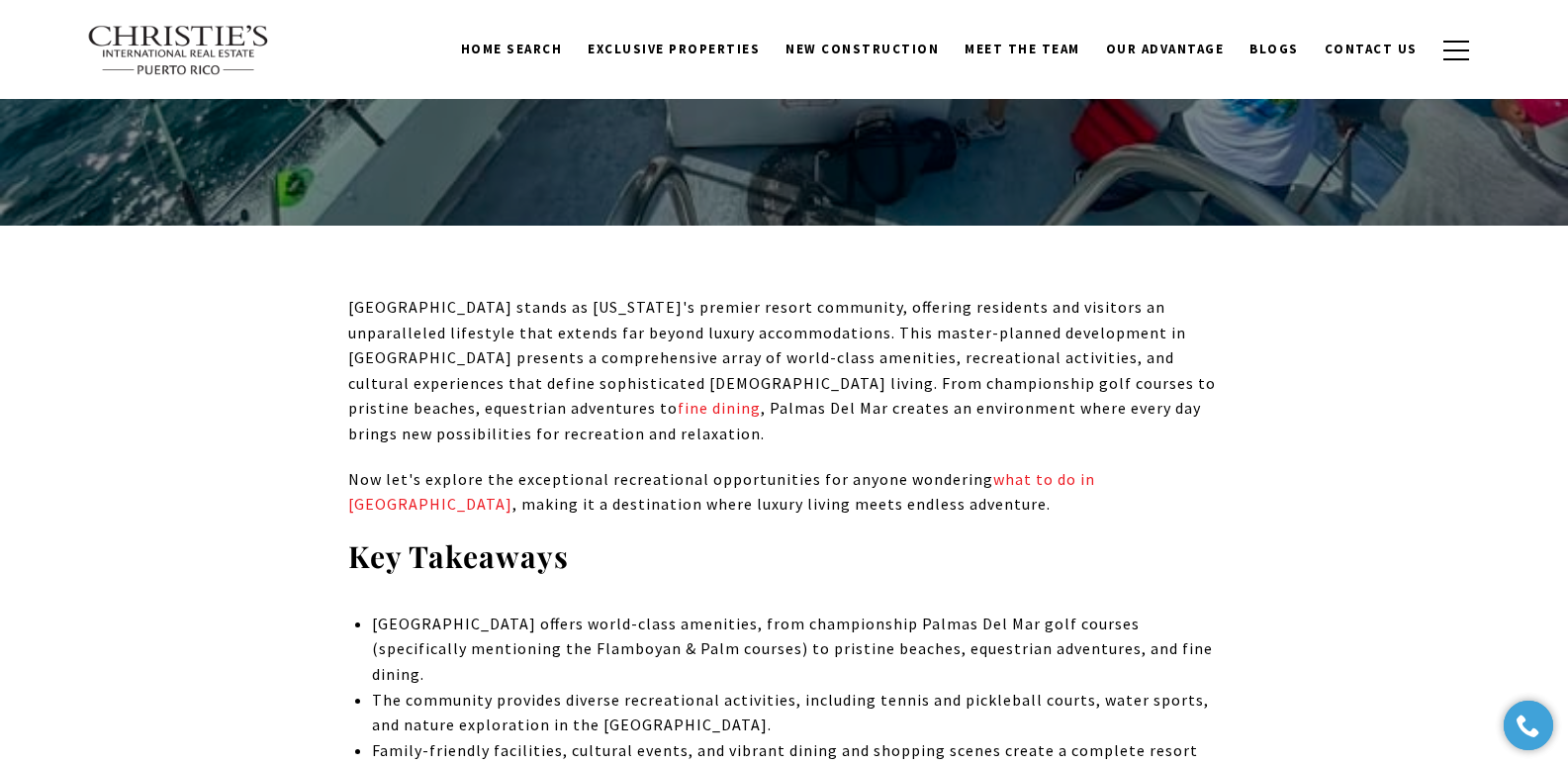
scroll to position [5269, 0]
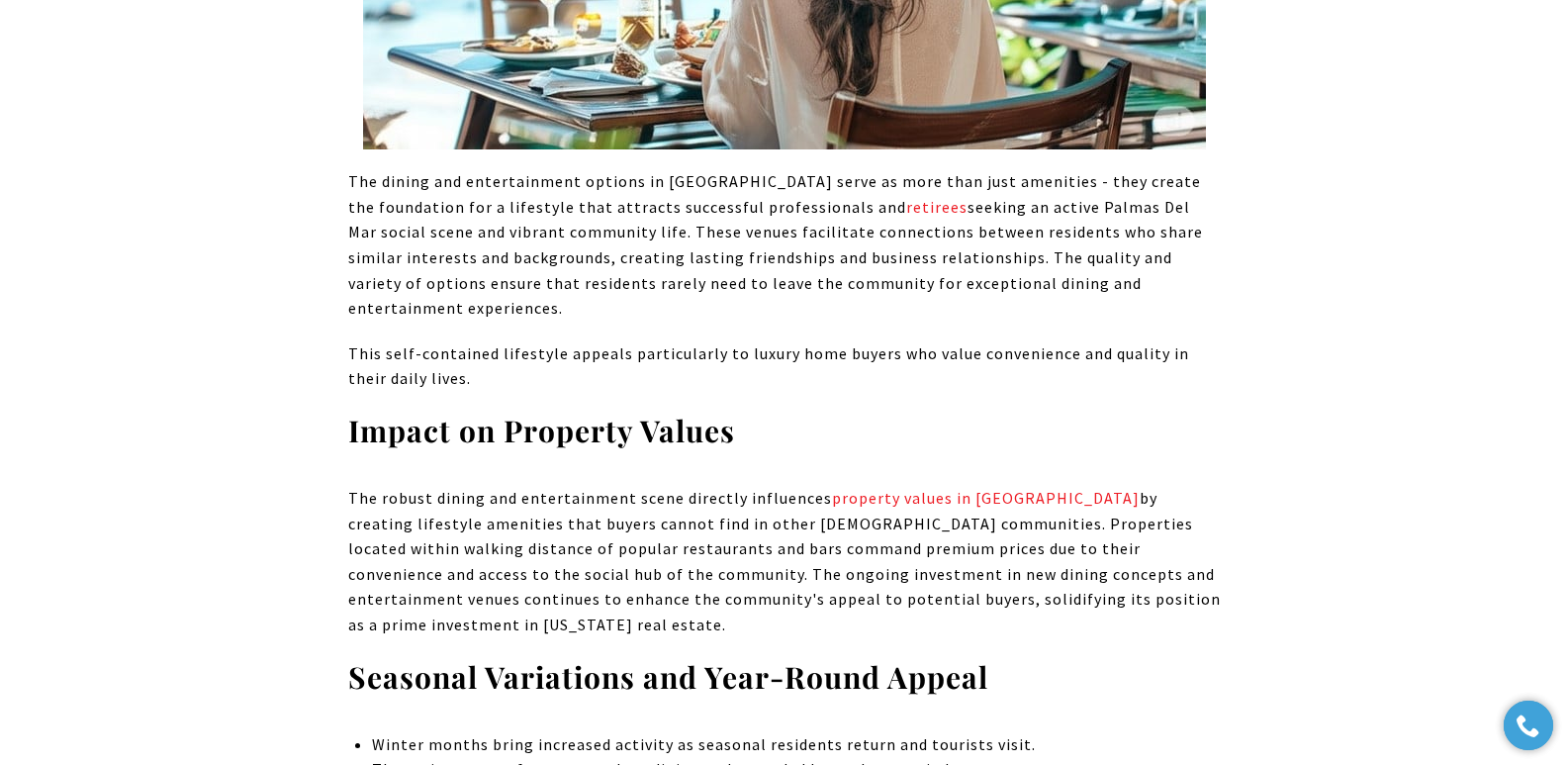
scroll to position [10112, 0]
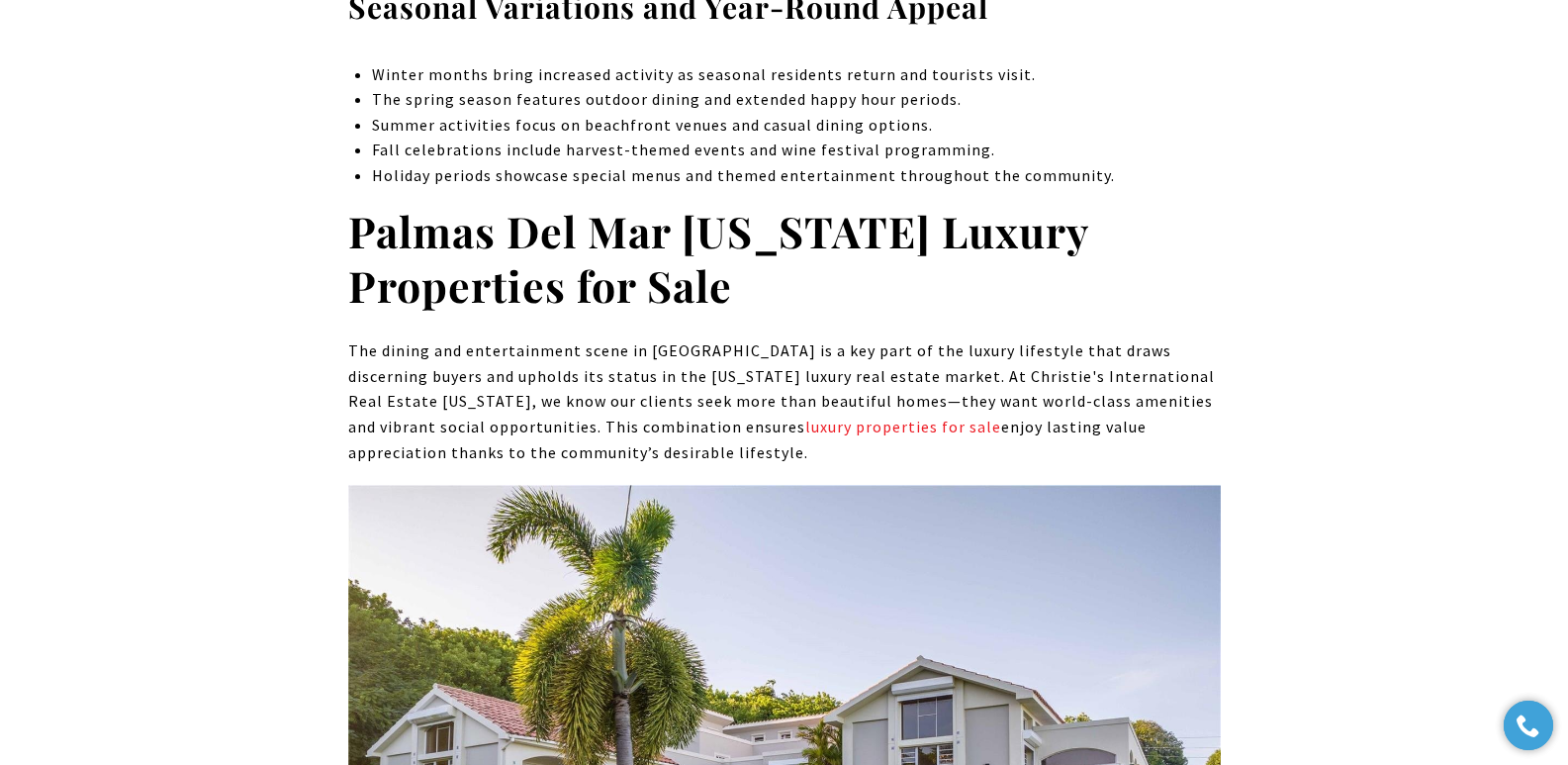
click at [672, 163] on p "Holiday periods showcase special menus and themed entertainment throughout the …" at bounding box center [796, 176] width 848 height 26
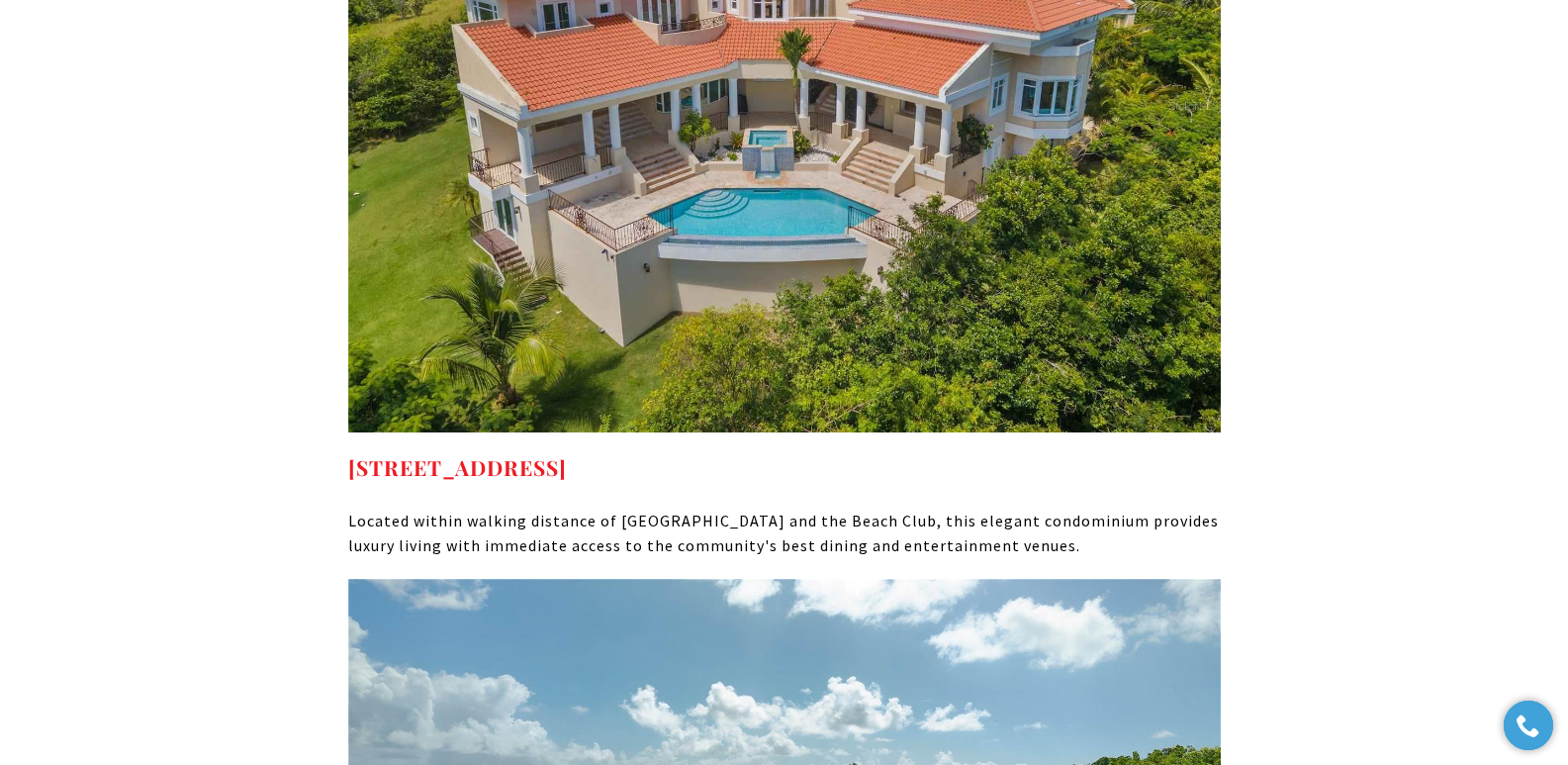
scroll to position [11288, 0]
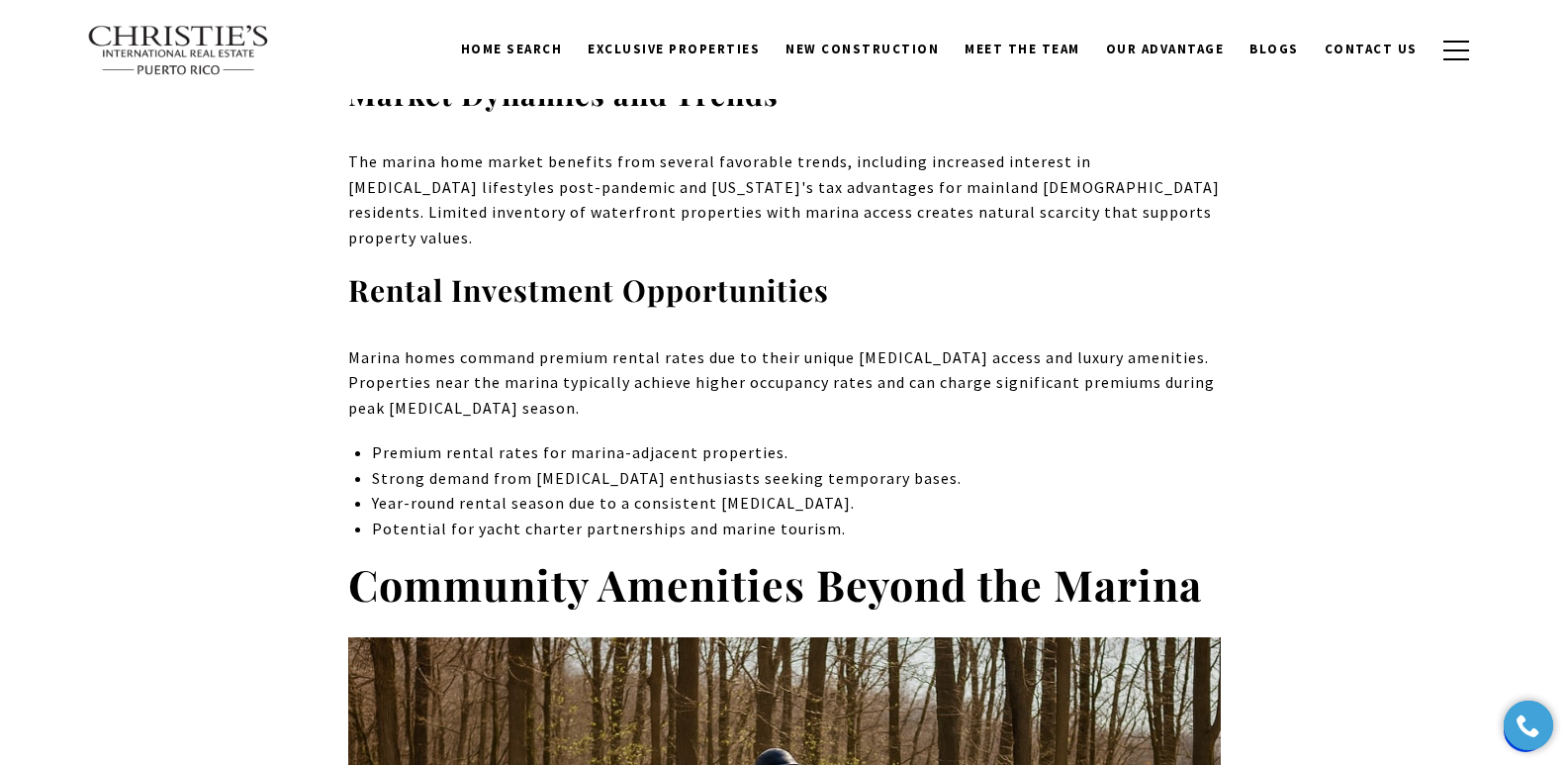
scroll to position [7703, 0]
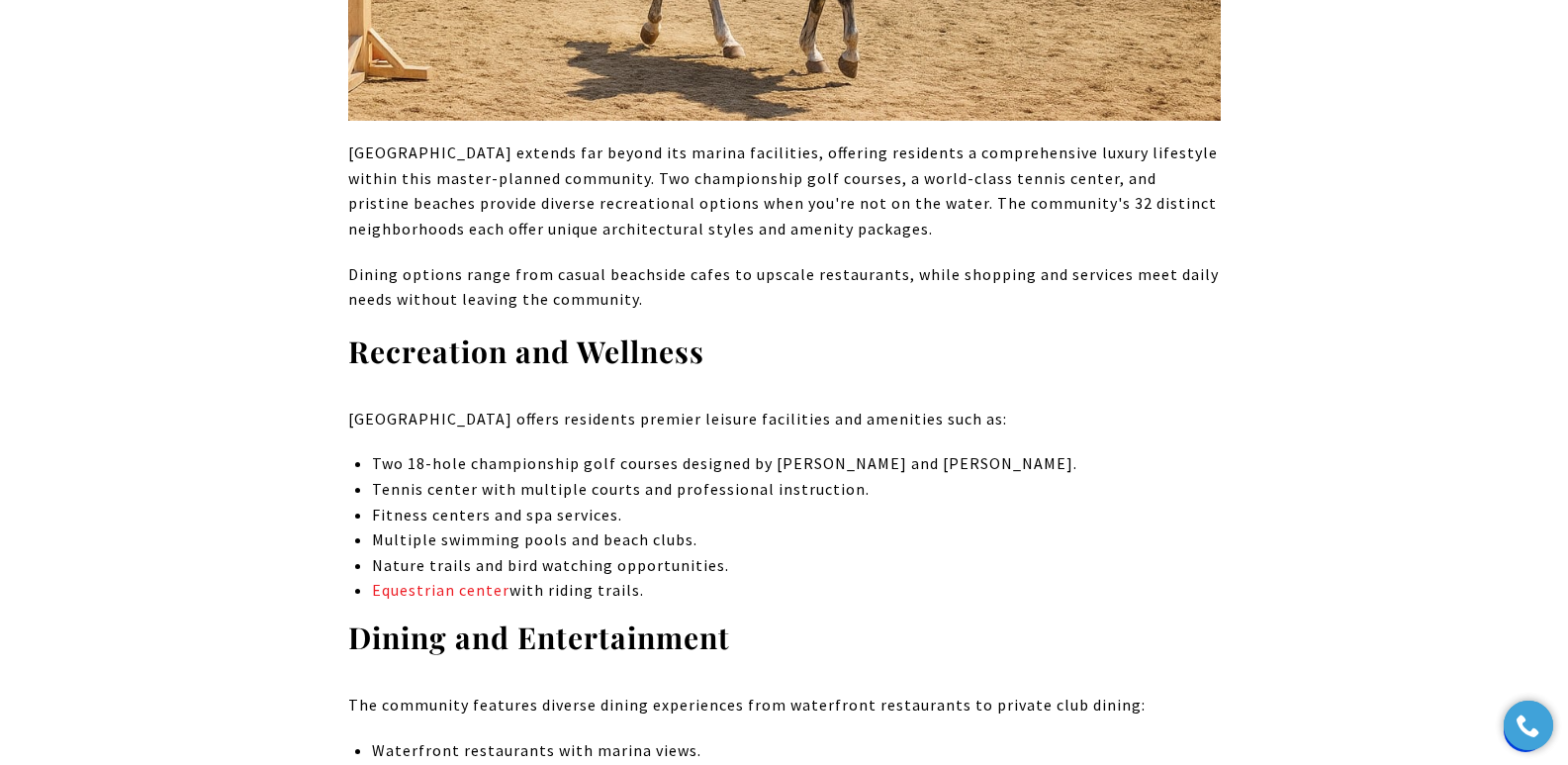
click at [750, 578] on p "Equestrian center with riding trails." at bounding box center [796, 591] width 848 height 26
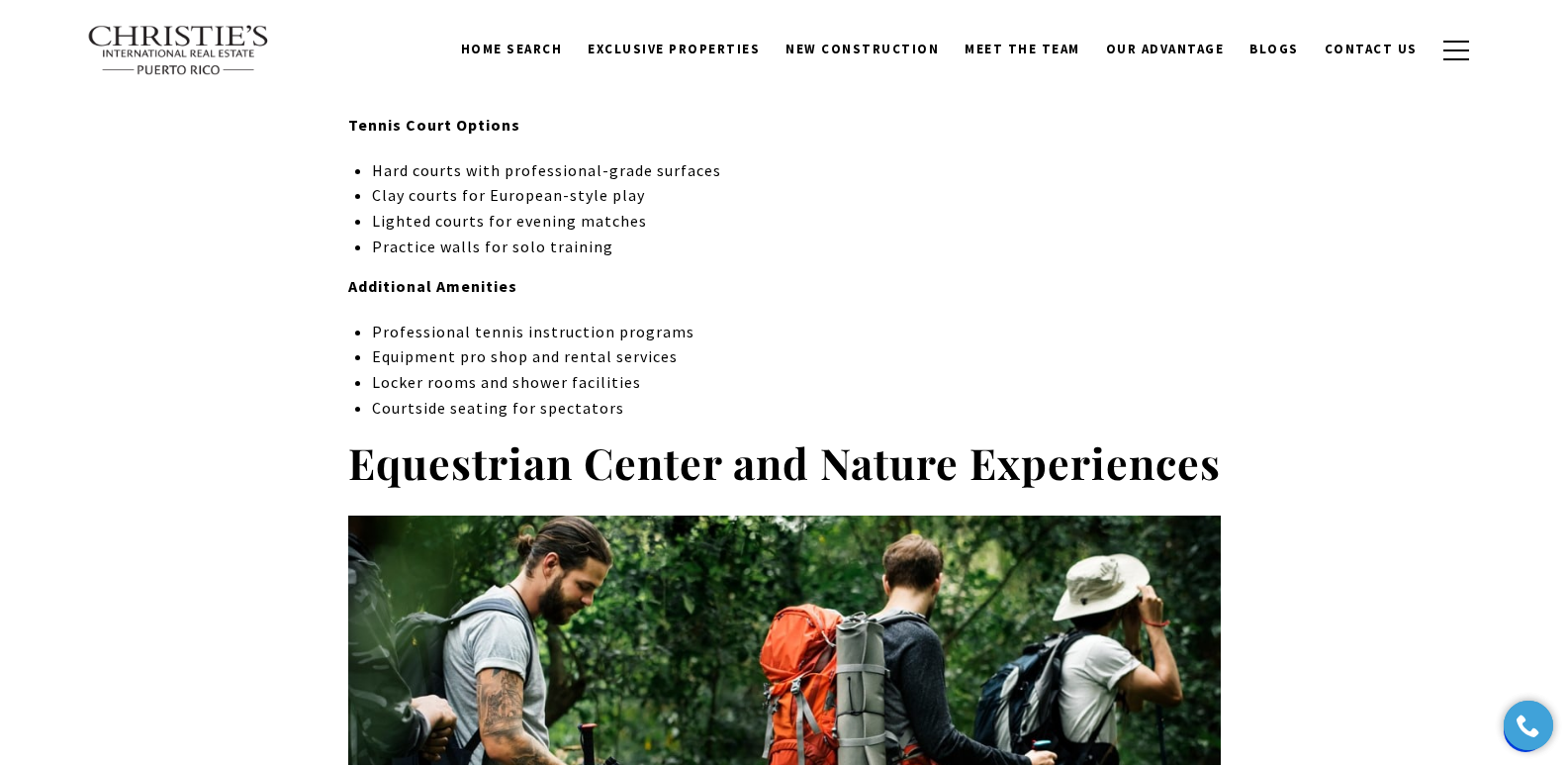
scroll to position [5935, 0]
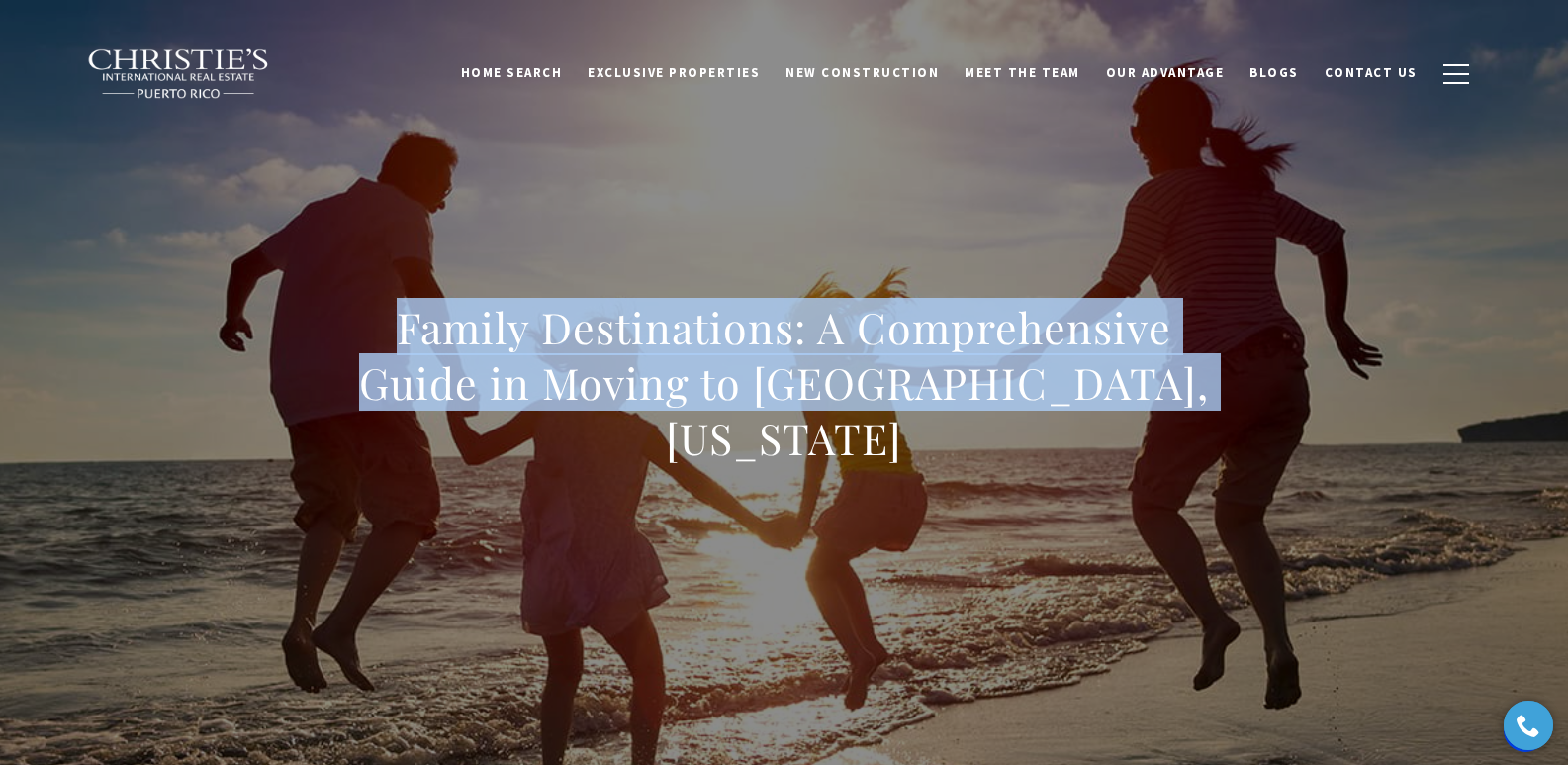
drag, startPoint x: 391, startPoint y: 361, endPoint x: 1223, endPoint y: 414, distance: 833.7
click at [1223, 414] on div "Family Destinations: A Comprehensive Guide in Moving to [GEOGRAPHIC_DATA], [US_…" at bounding box center [784, 395] width 1386 height 594
copy h1 "Family Destinations: A Comprehensive Guide in Moving to [GEOGRAPHIC_DATA], [US_…"
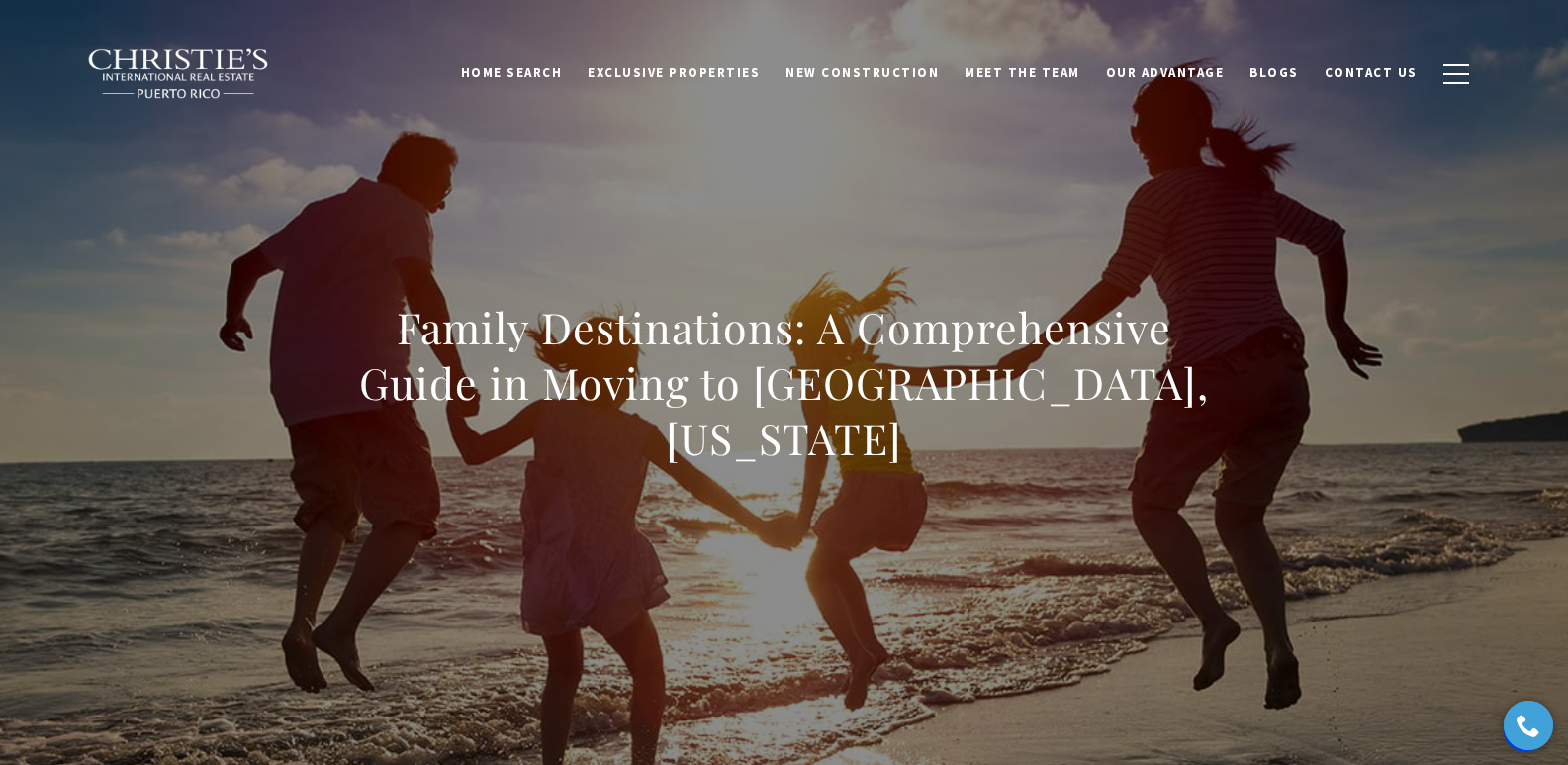
click at [989, 195] on div "Family Destinations: A Comprehensive Guide in Moving to [GEOGRAPHIC_DATA], [US_…" at bounding box center [784, 395] width 1386 height 594
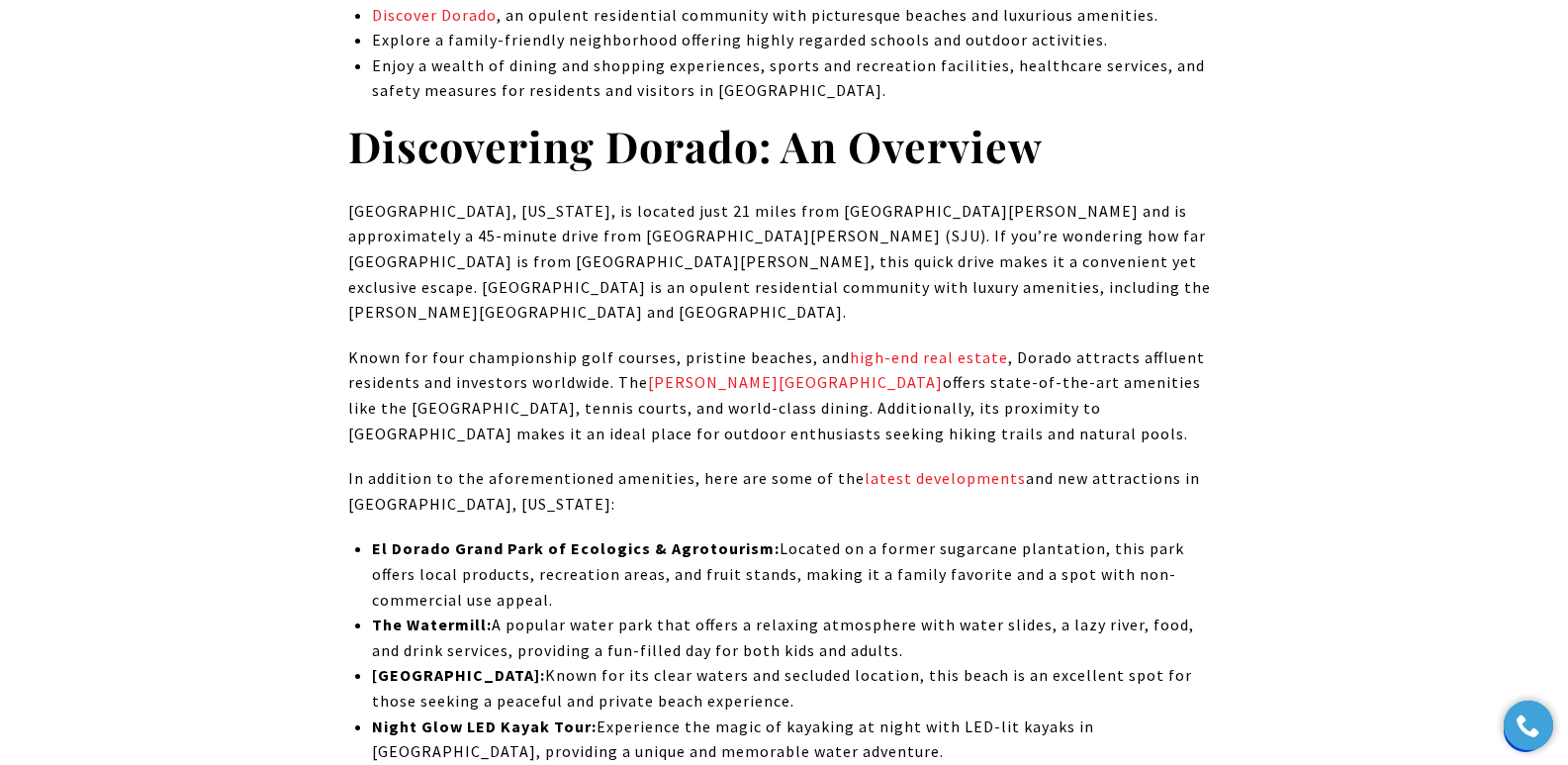
scroll to position [11768, 0]
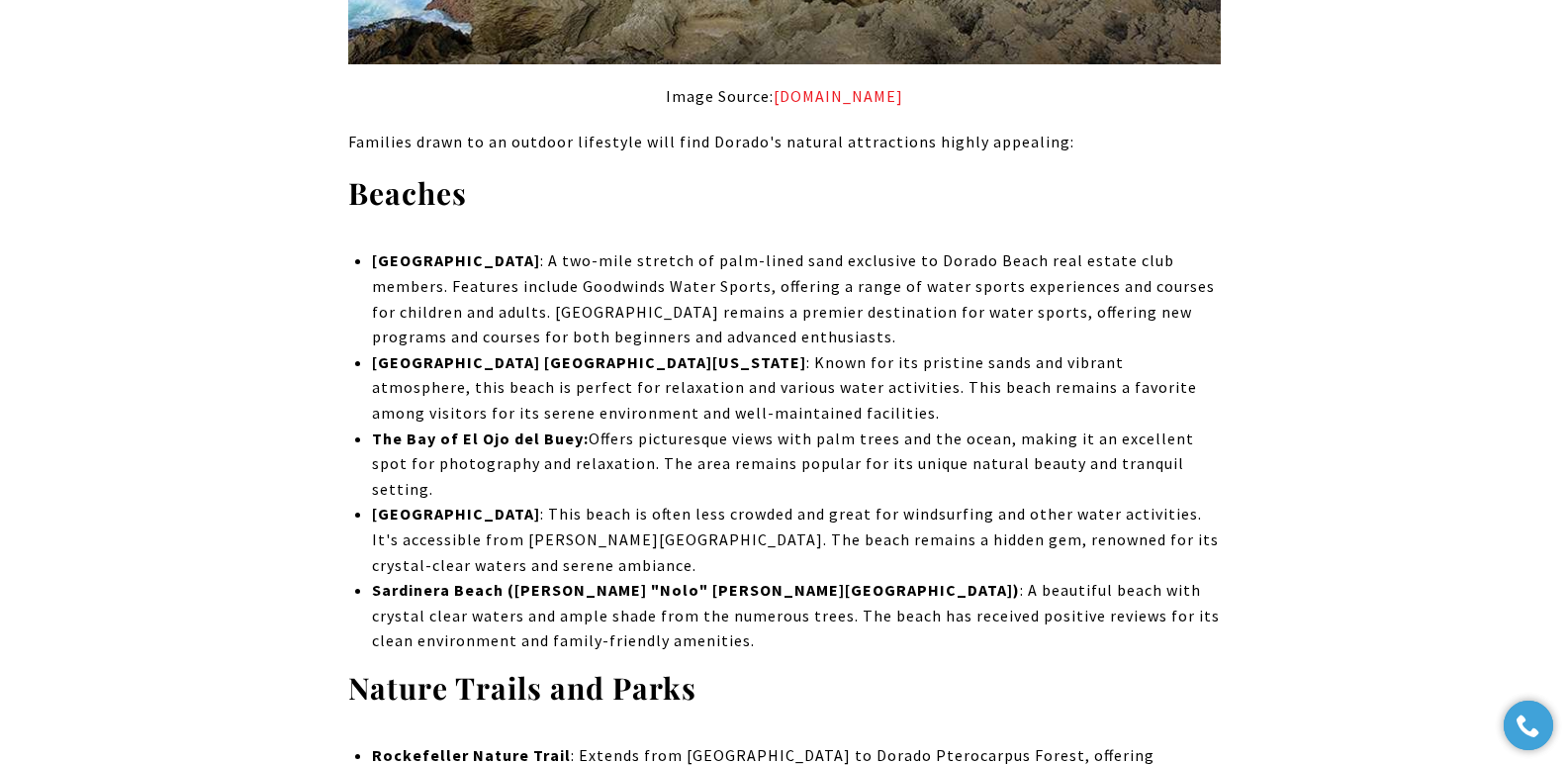
scroll to position [11768, 0]
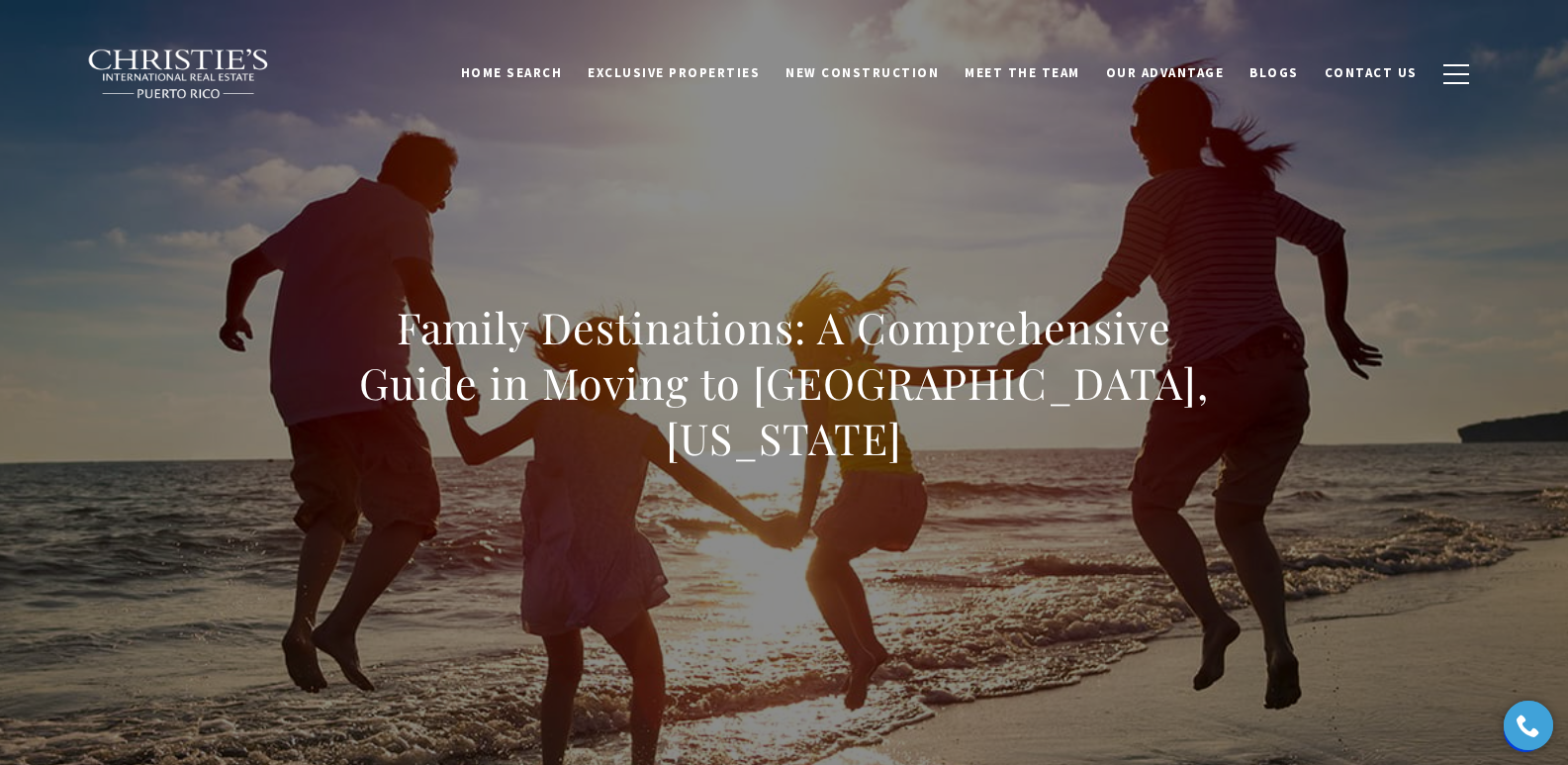
drag, startPoint x: 931, startPoint y: 138, endPoint x: 985, endPoint y: 109, distance: 61.3
click at [961, 123] on div "Family Destinations: A Comprehensive Guide in Moving to [GEOGRAPHIC_DATA], [US_…" at bounding box center [784, 395] width 1386 height 594
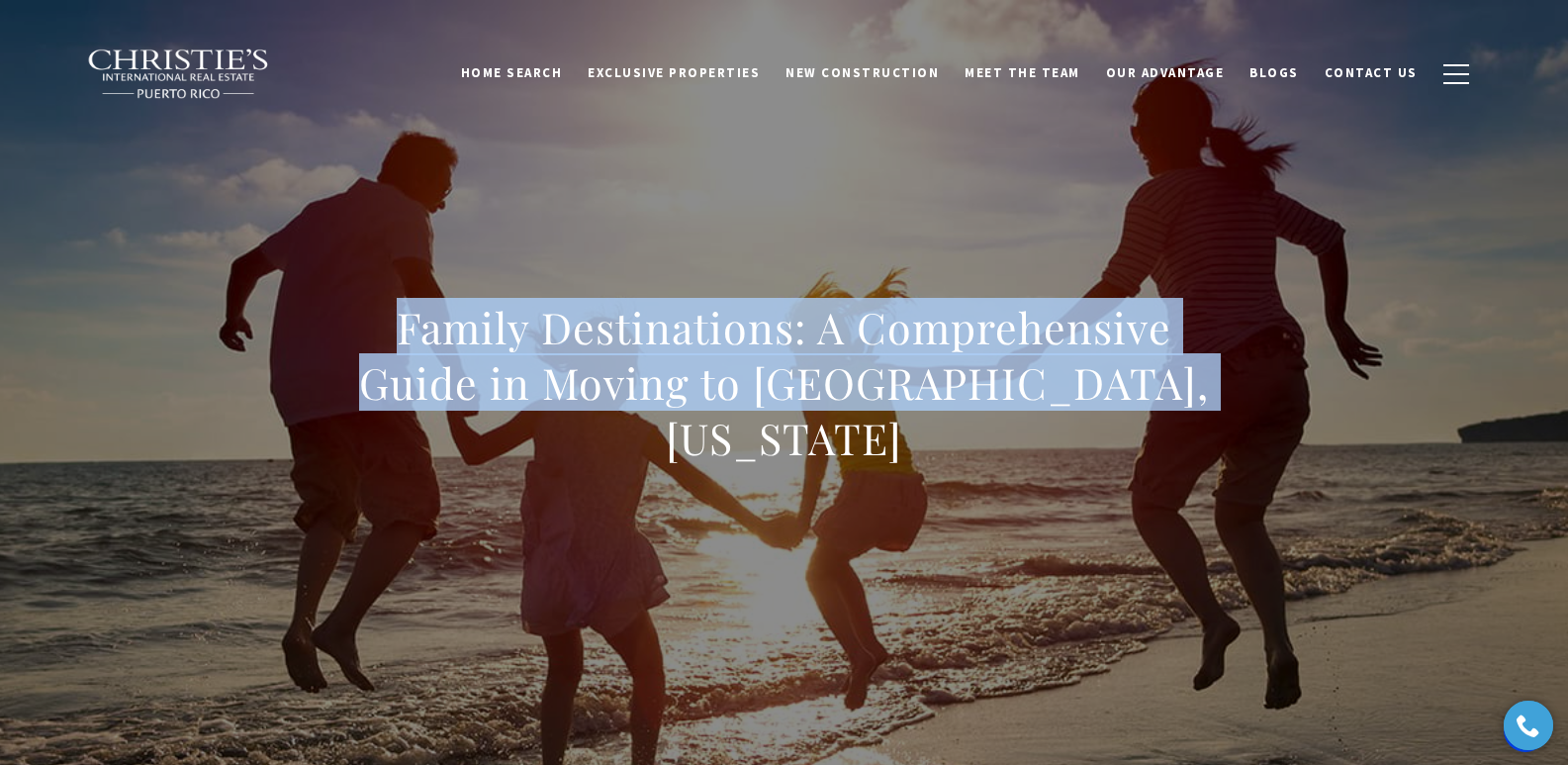
drag, startPoint x: 514, startPoint y: 348, endPoint x: 1225, endPoint y: 402, distance: 713.0
click at [1225, 402] on div "Family Destinations: A Comprehensive Guide in Moving to [GEOGRAPHIC_DATA], [US_…" at bounding box center [784, 395] width 1386 height 594
copy h1 "Family Destinations: A Comprehensive Guide in Moving to [GEOGRAPHIC_DATA], [US_…"
click at [437, 286] on div "Family Destinations: A Comprehensive Guide in Moving to [GEOGRAPHIC_DATA], [US_…" at bounding box center [784, 395] width 1386 height 594
drag, startPoint x: 388, startPoint y: 355, endPoint x: 1313, endPoint y: 404, distance: 926.3
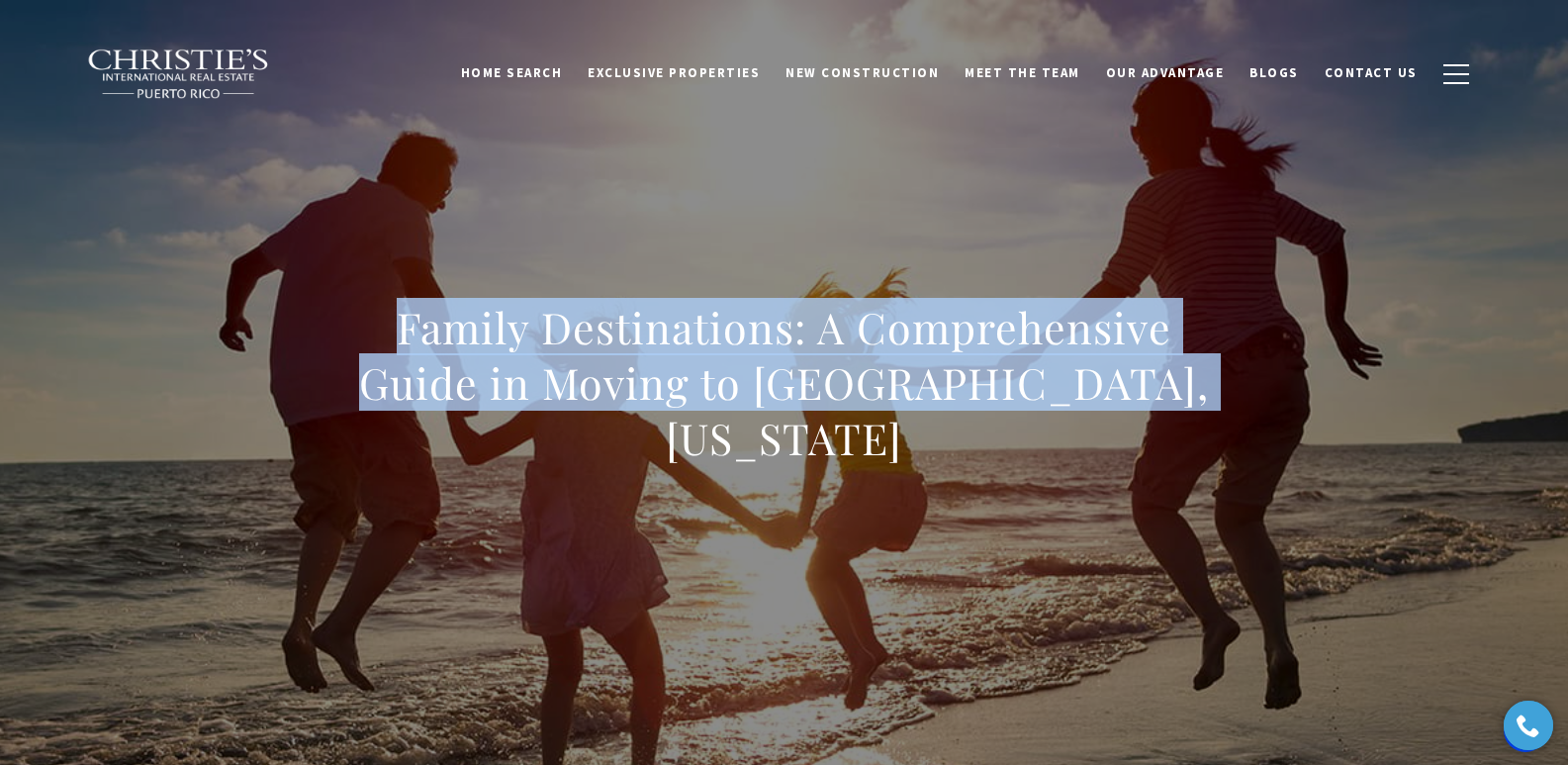
click at [1313, 404] on div "Family Destinations: A Comprehensive Guide in Moving to [GEOGRAPHIC_DATA], [US_…" at bounding box center [784, 395] width 1386 height 594
copy h1 "Family Destinations: A Comprehensive Guide in Moving to [GEOGRAPHIC_DATA], [US_…"
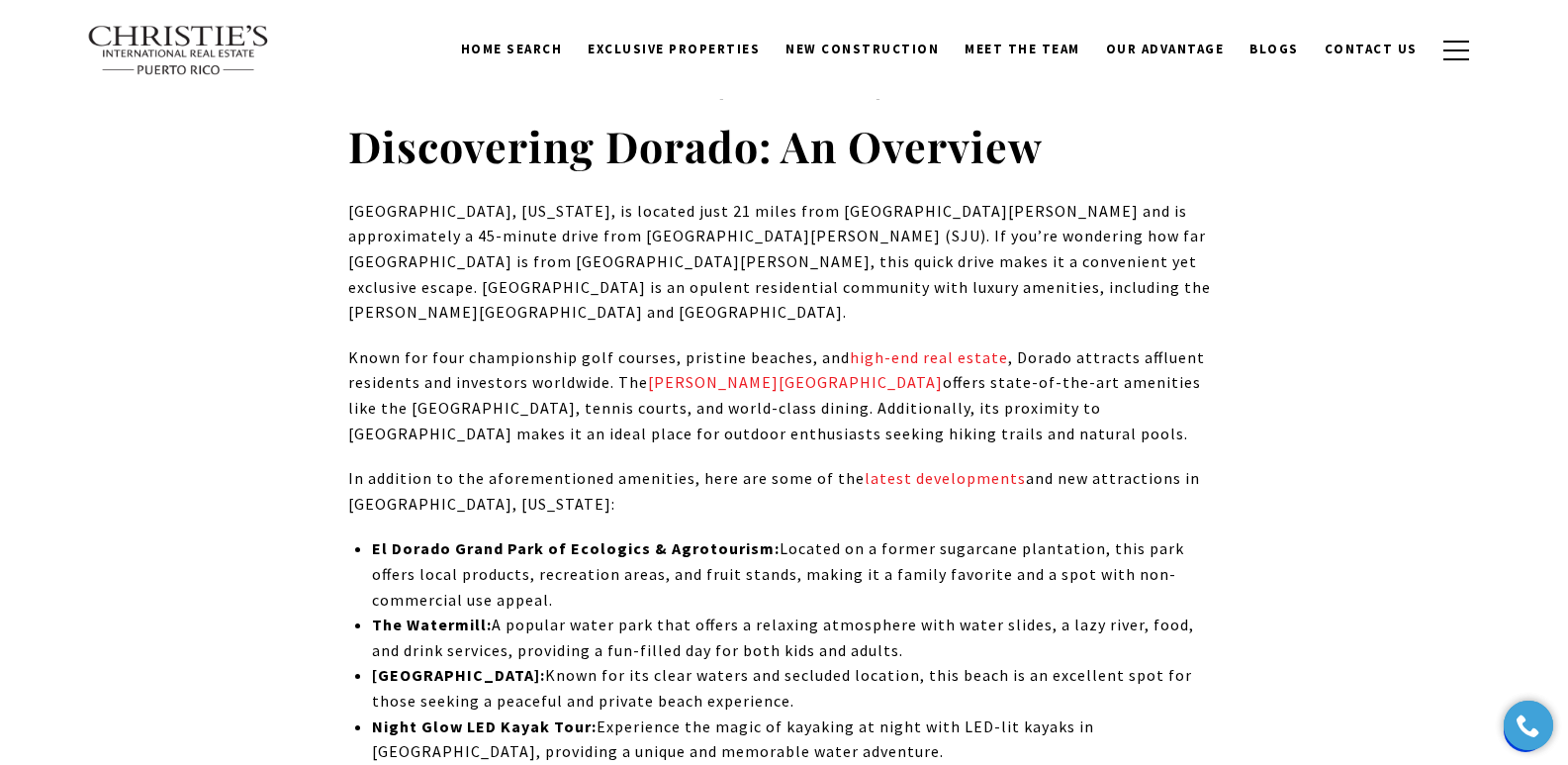
scroll to position [11768, 0]
